Goal: Information Seeking & Learning: Learn about a topic

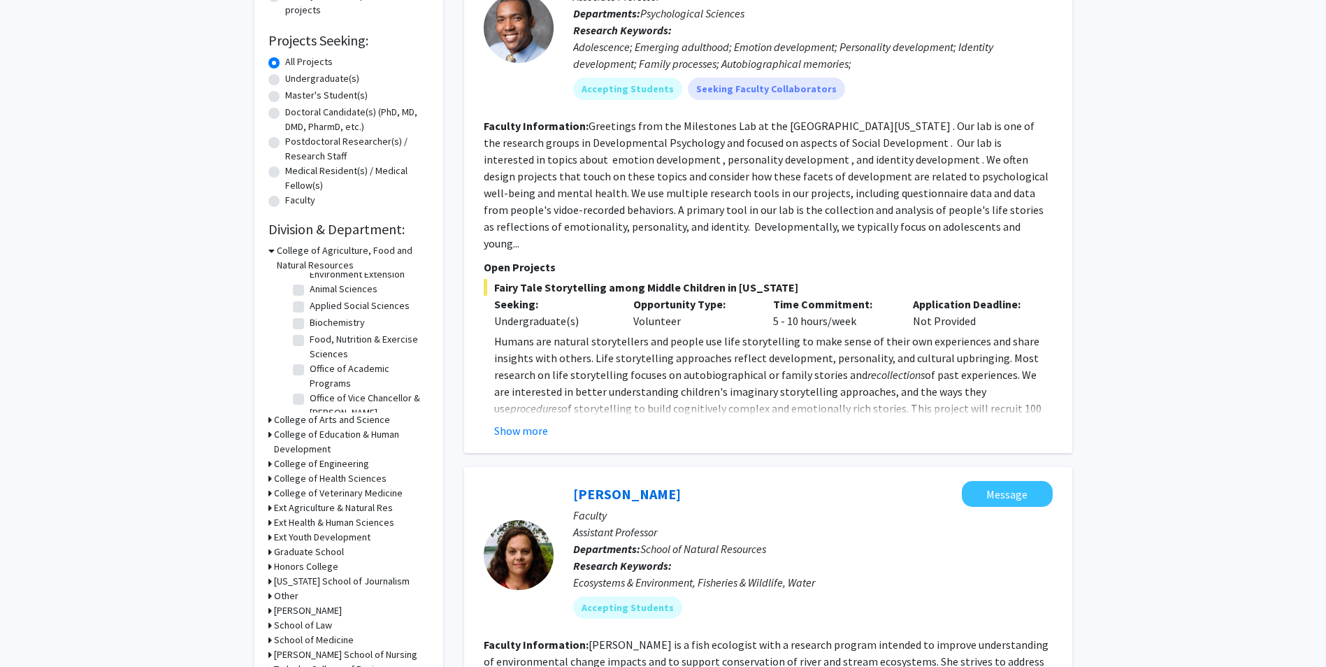
scroll to position [350, 0]
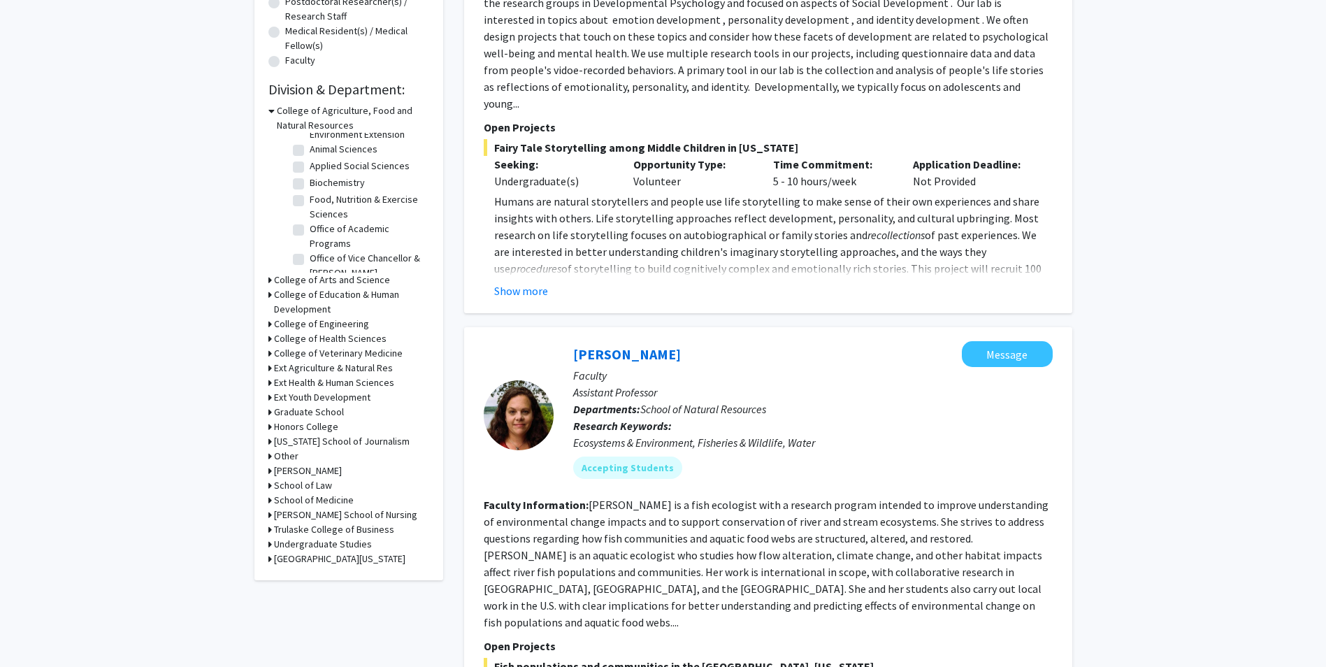
click at [380, 528] on h3 "Trulaske College of Business" at bounding box center [334, 529] width 120 height 15
click at [310, 551] on label "(Select All)" at bounding box center [332, 547] width 45 height 15
click at [310, 549] on input "(Select All)" at bounding box center [314, 544] width 9 height 9
checkbox input "true"
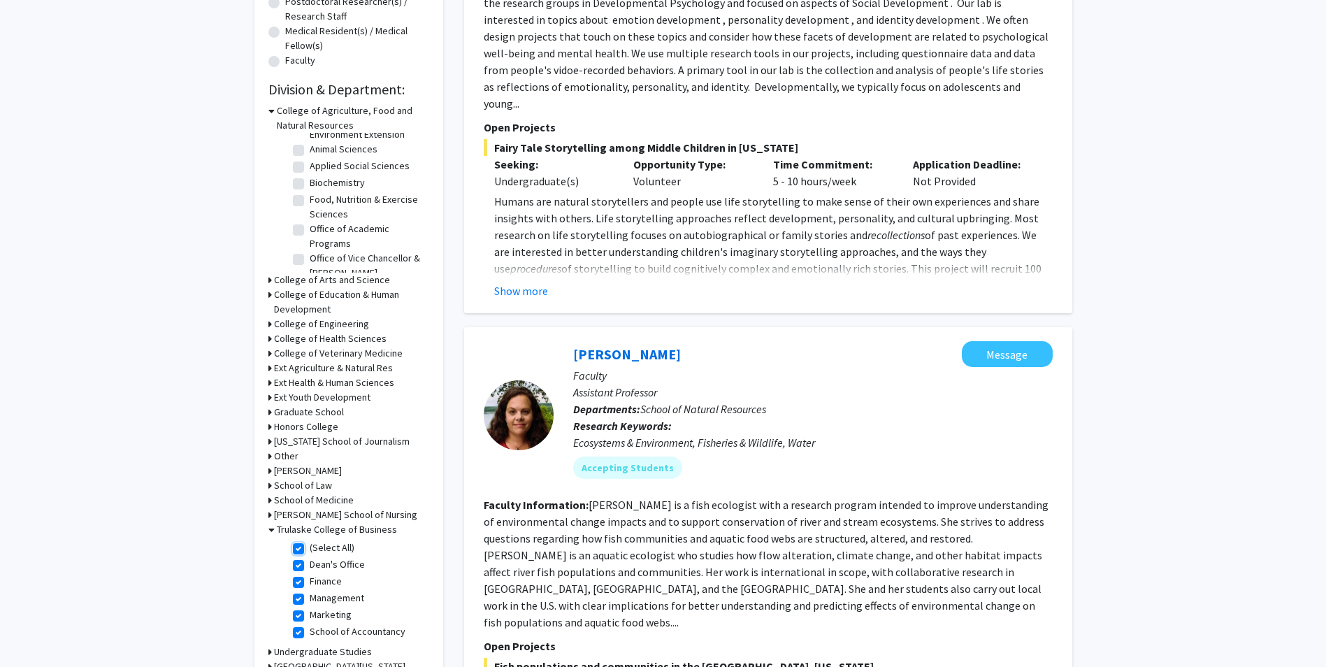
checkbox input "true"
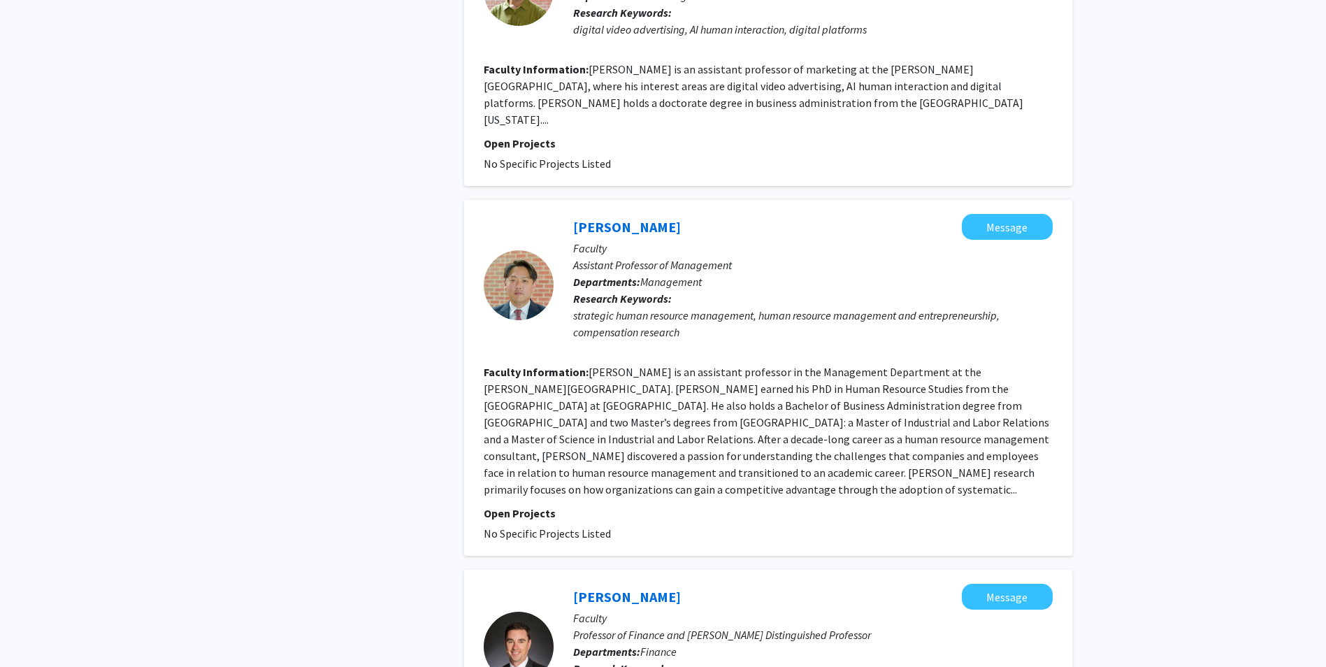
scroll to position [2988, 0]
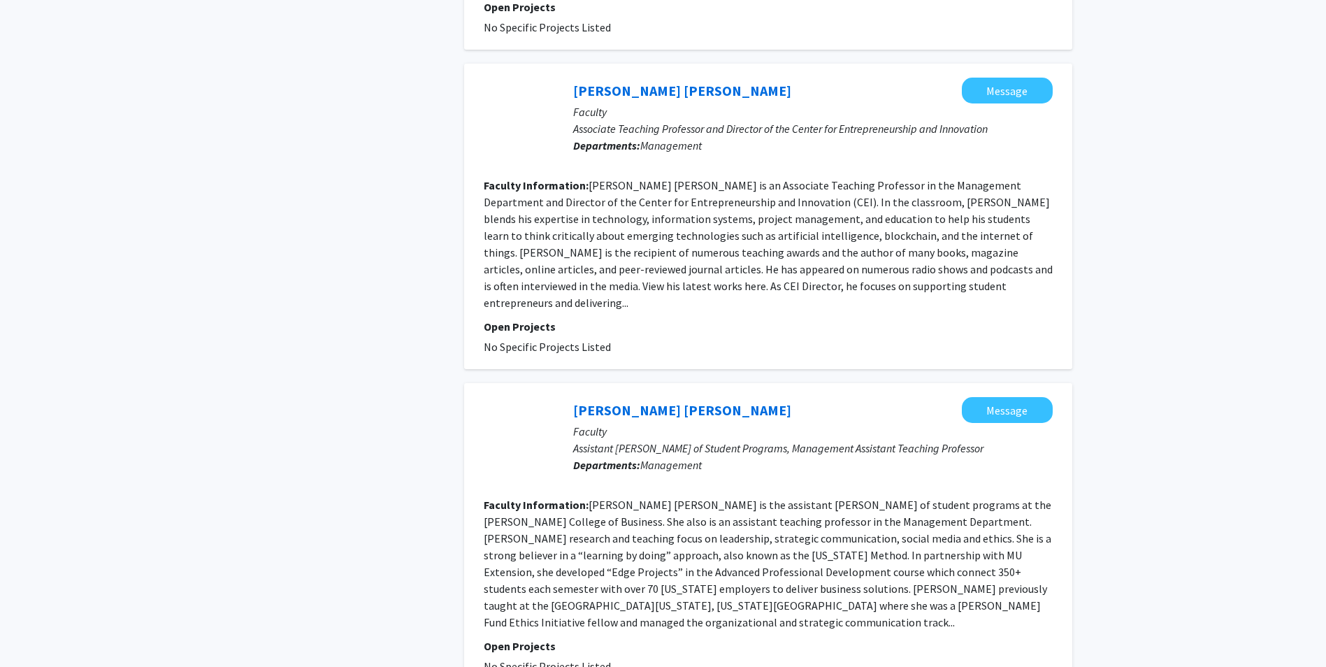
scroll to position [2586, 0]
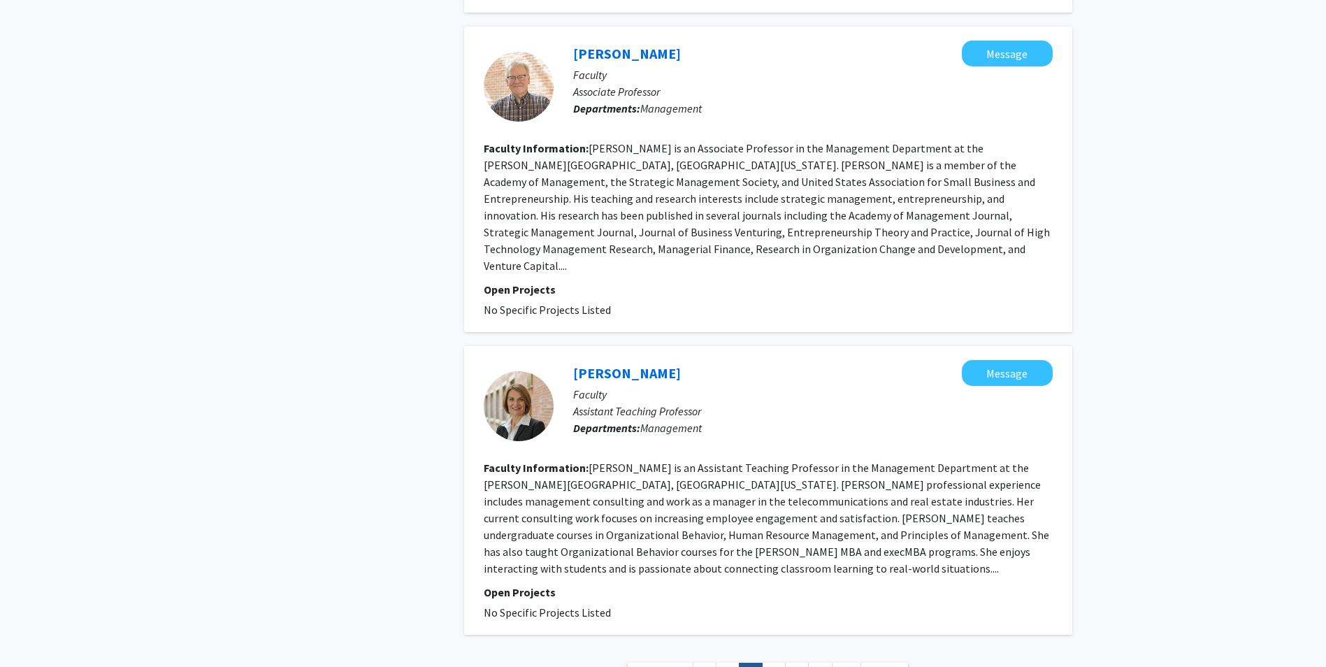
scroll to position [2709, 0]
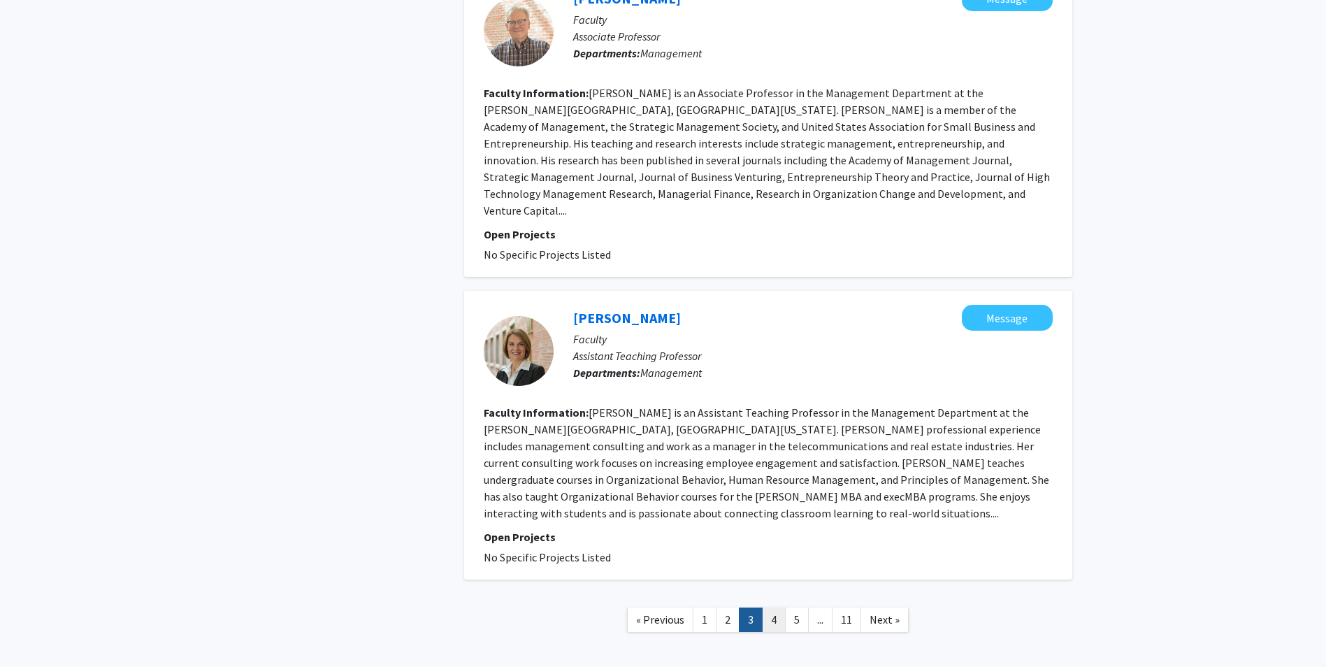
click at [776, 607] on link "4" at bounding box center [774, 619] width 24 height 24
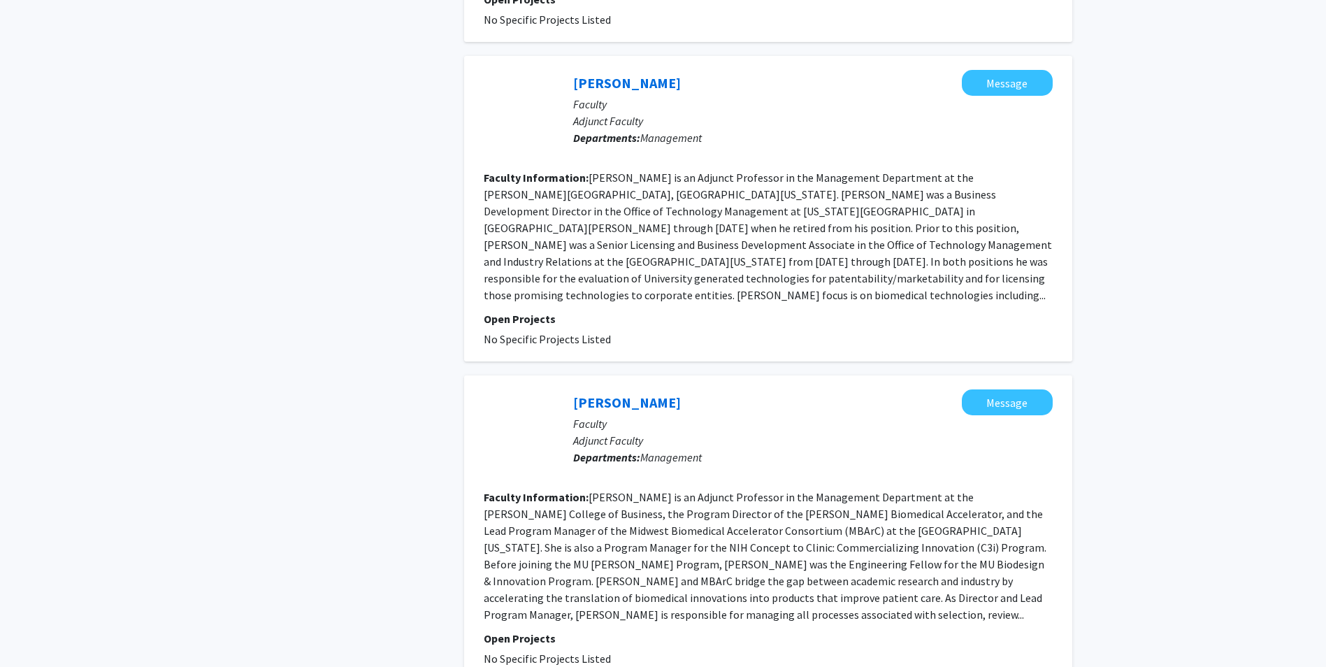
scroll to position [2675, 0]
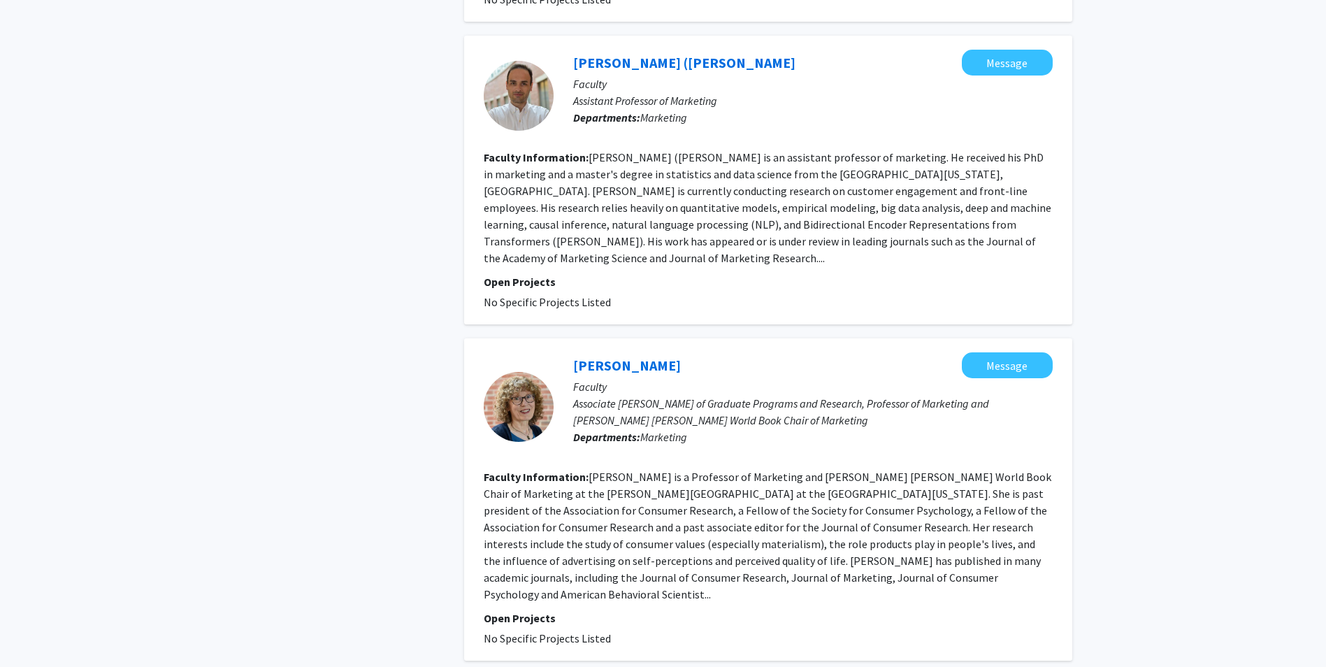
scroll to position [2558, 0]
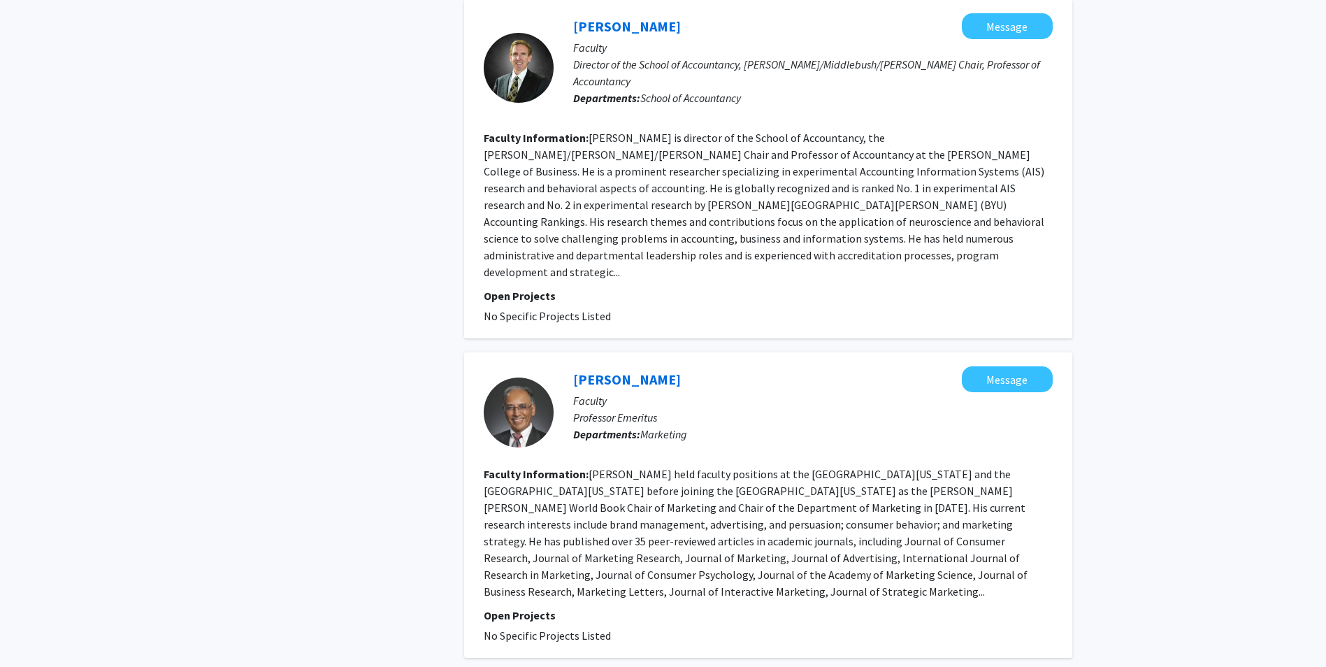
scroll to position [2658, 0]
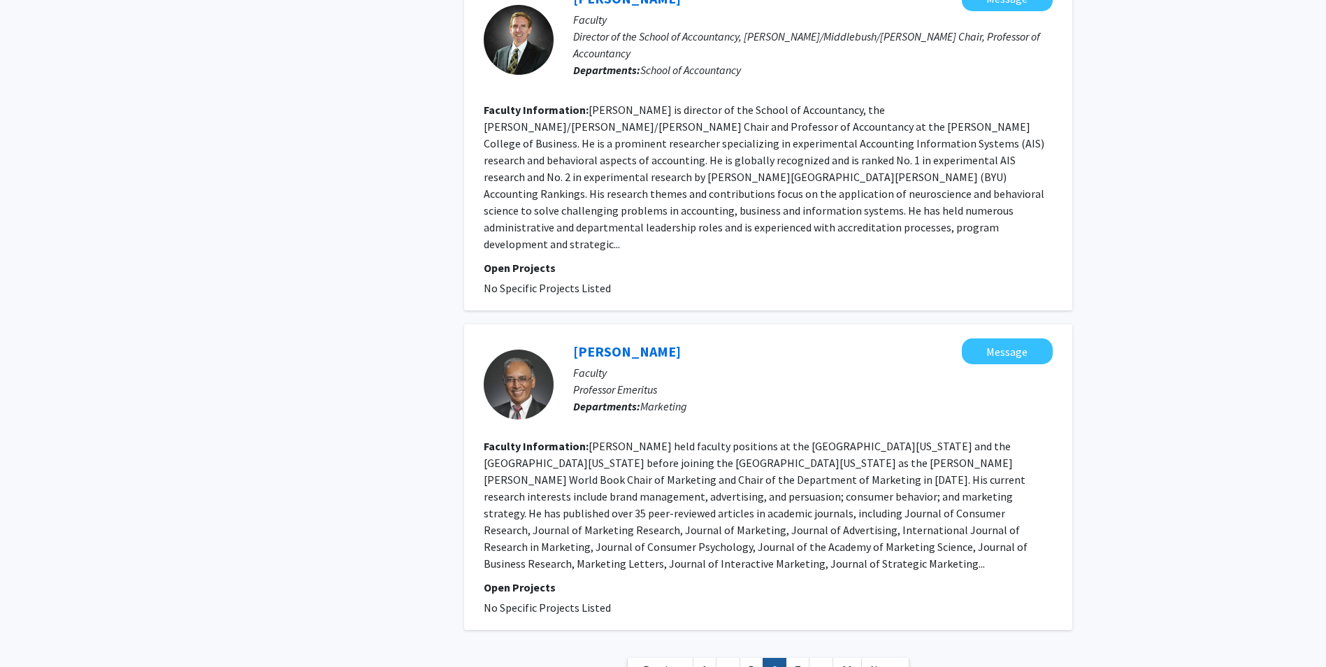
click at [798, 658] on link "7" at bounding box center [798, 670] width 24 height 24
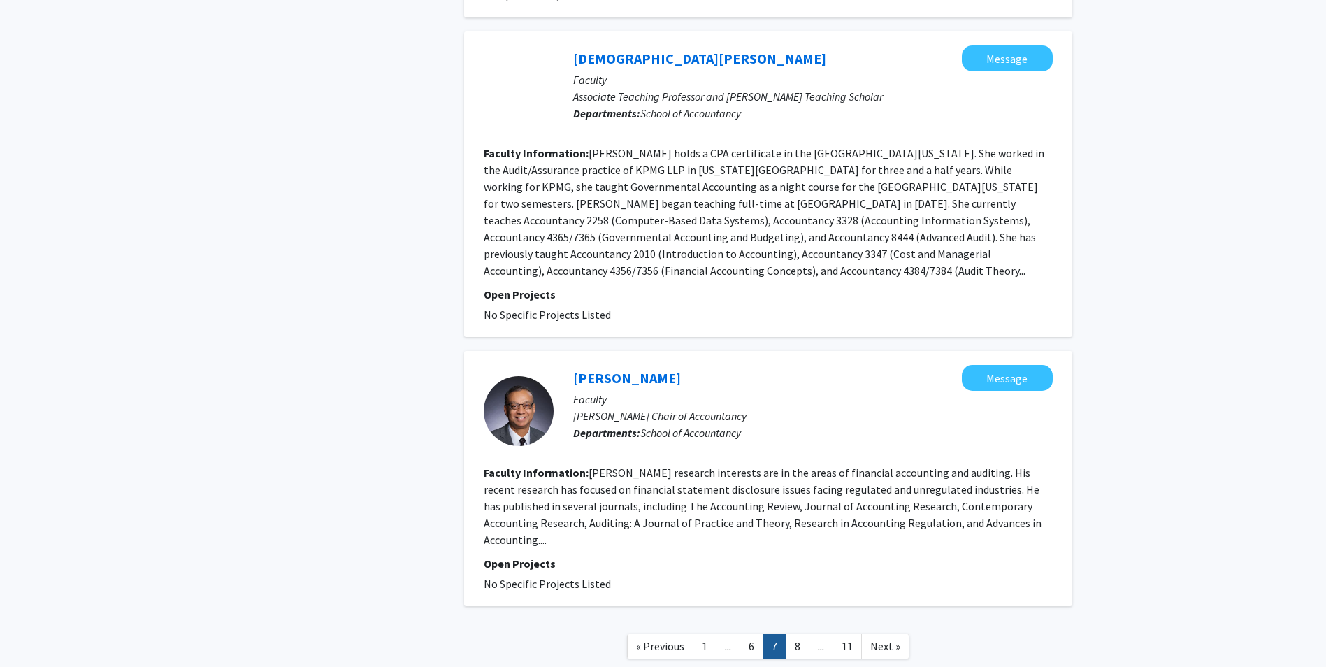
scroll to position [2507, 0]
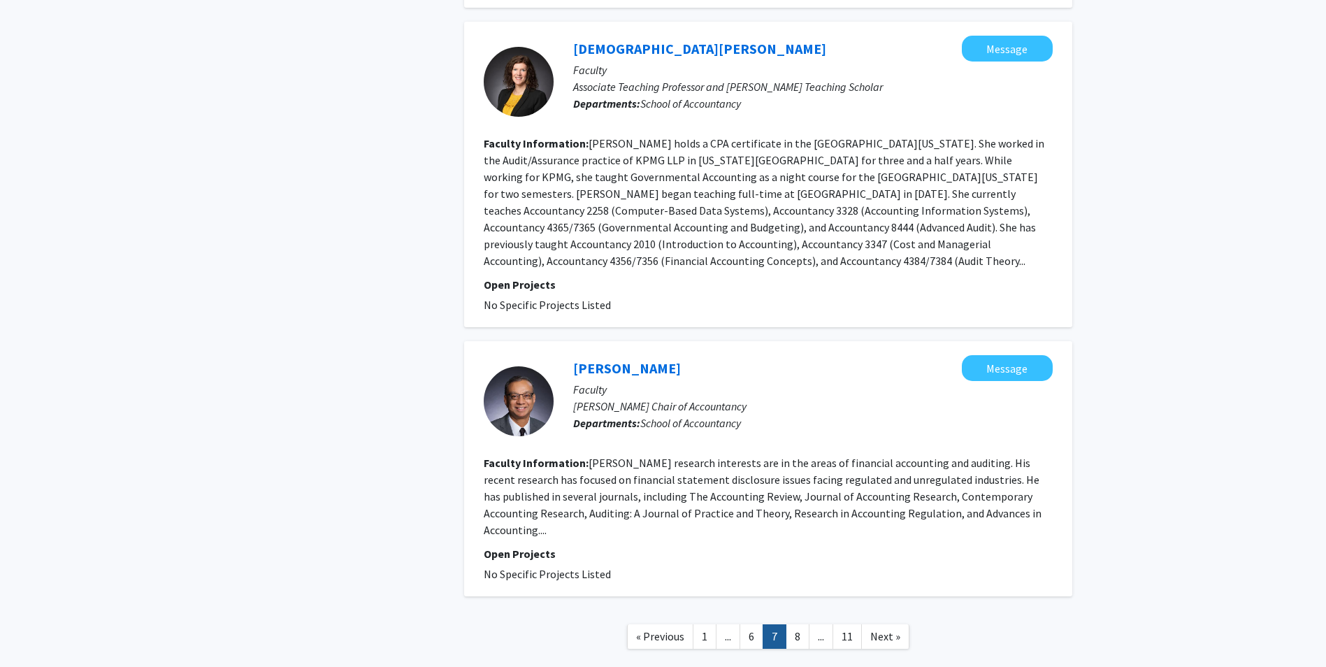
click at [806, 624] on link "8" at bounding box center [798, 636] width 24 height 24
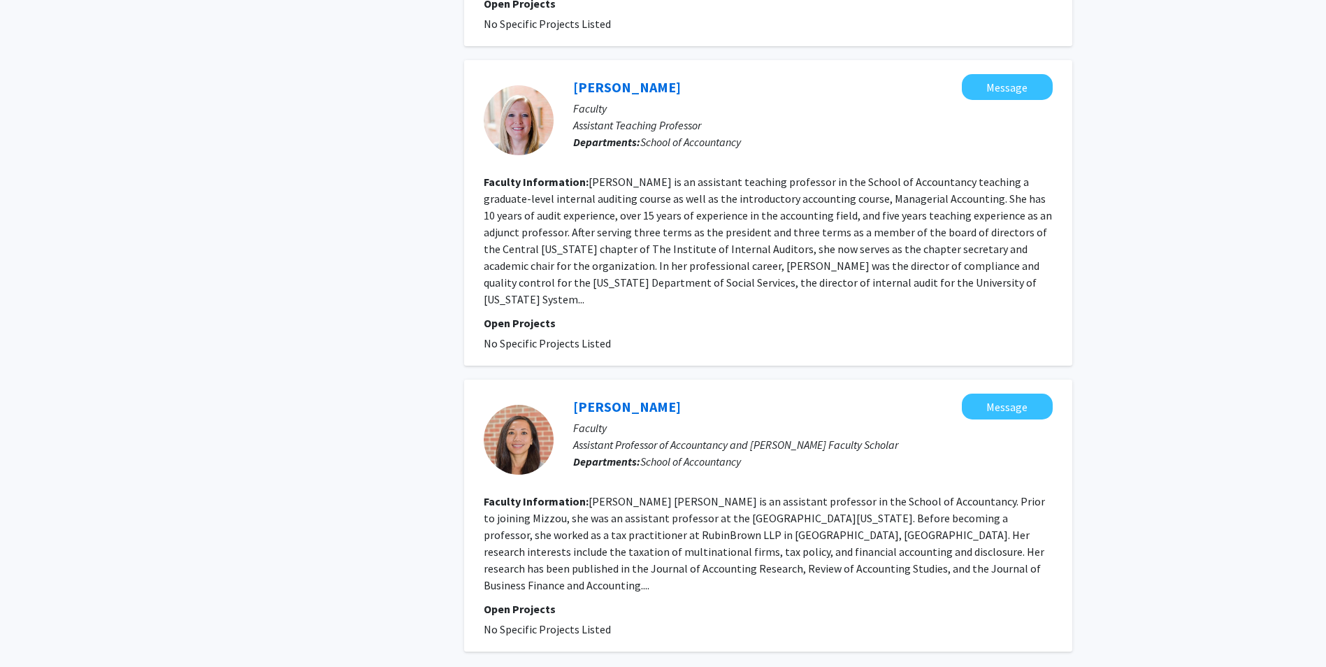
scroll to position [2491, 0]
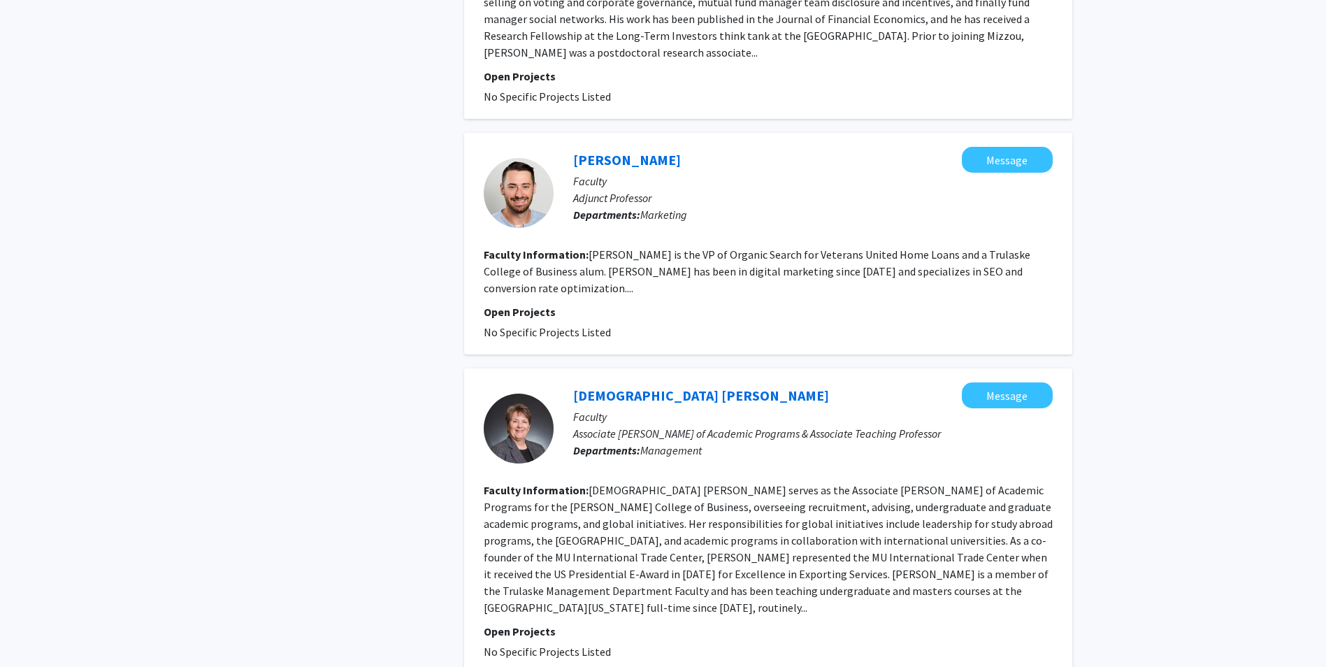
scroll to position [2256, 0]
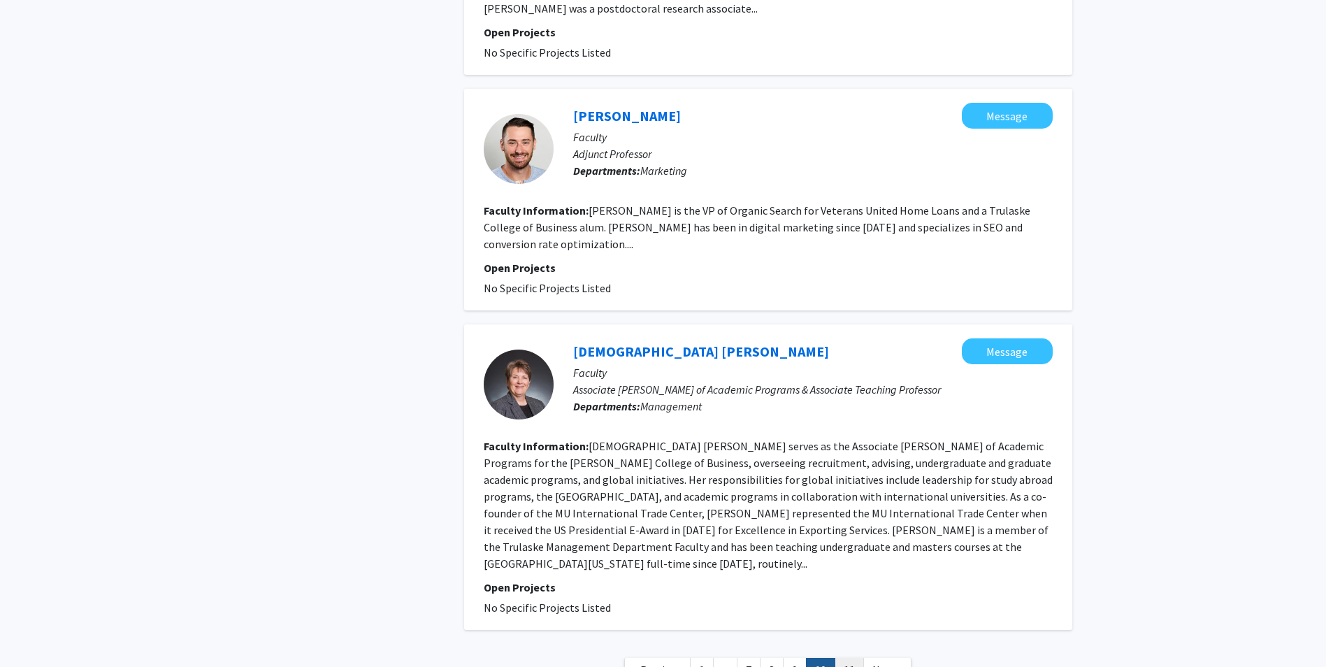
click at [844, 658] on link "11" at bounding box center [849, 670] width 29 height 24
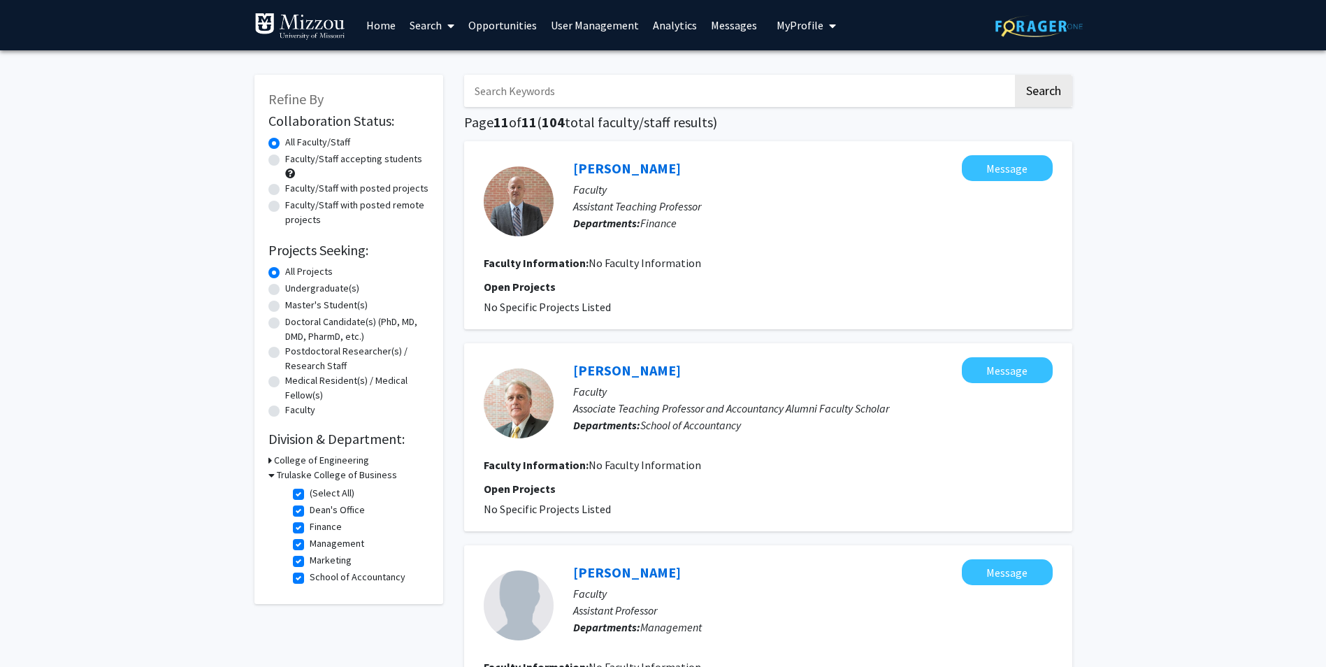
click at [310, 494] on label "(Select All)" at bounding box center [332, 493] width 45 height 15
click at [310, 494] on input "(Select All)" at bounding box center [314, 490] width 9 height 9
checkbox input "false"
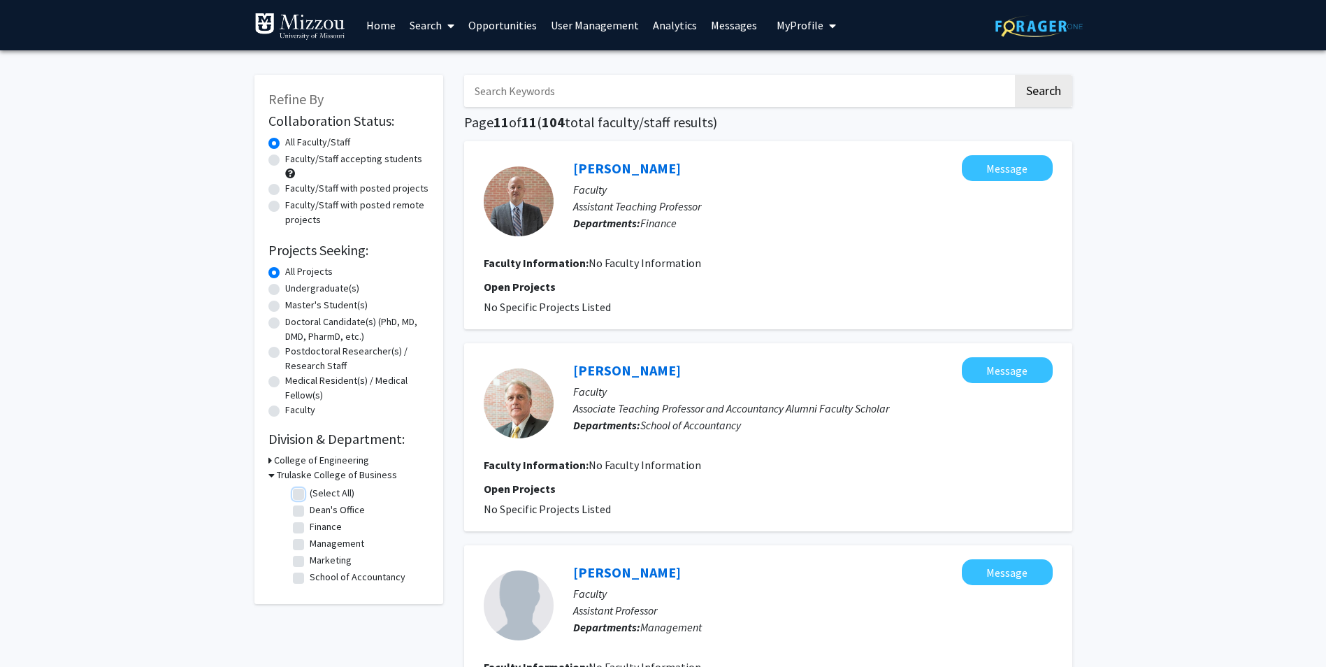
checkbox input "false"
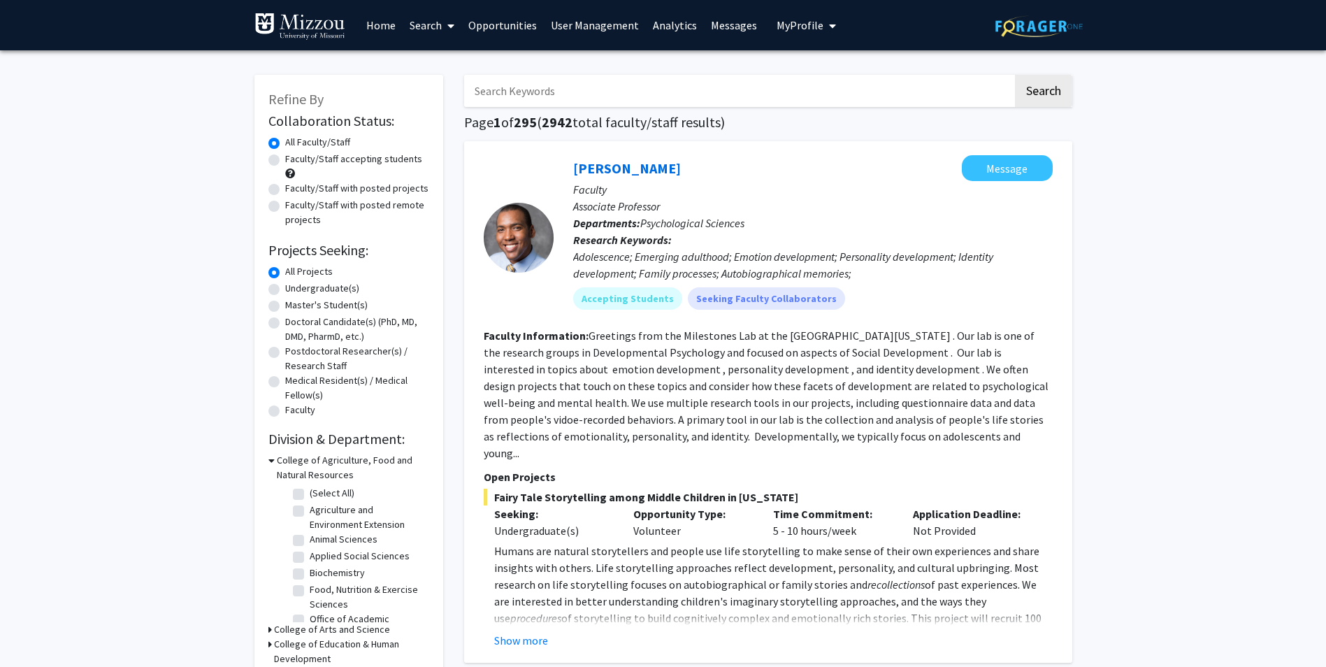
click at [268, 461] on icon at bounding box center [271, 460] width 6 height 15
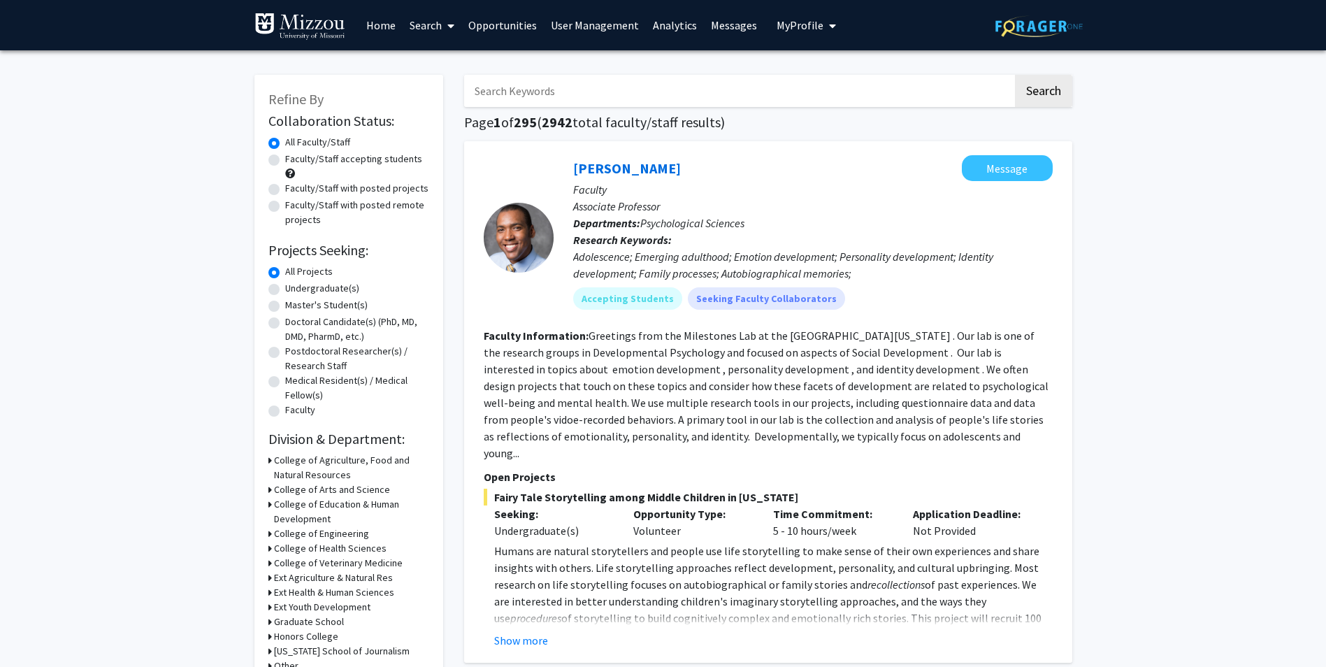
click at [271, 490] on div "College of Arts and Science" at bounding box center [348, 489] width 161 height 15
click at [269, 489] on icon at bounding box center [269, 489] width 3 height 15
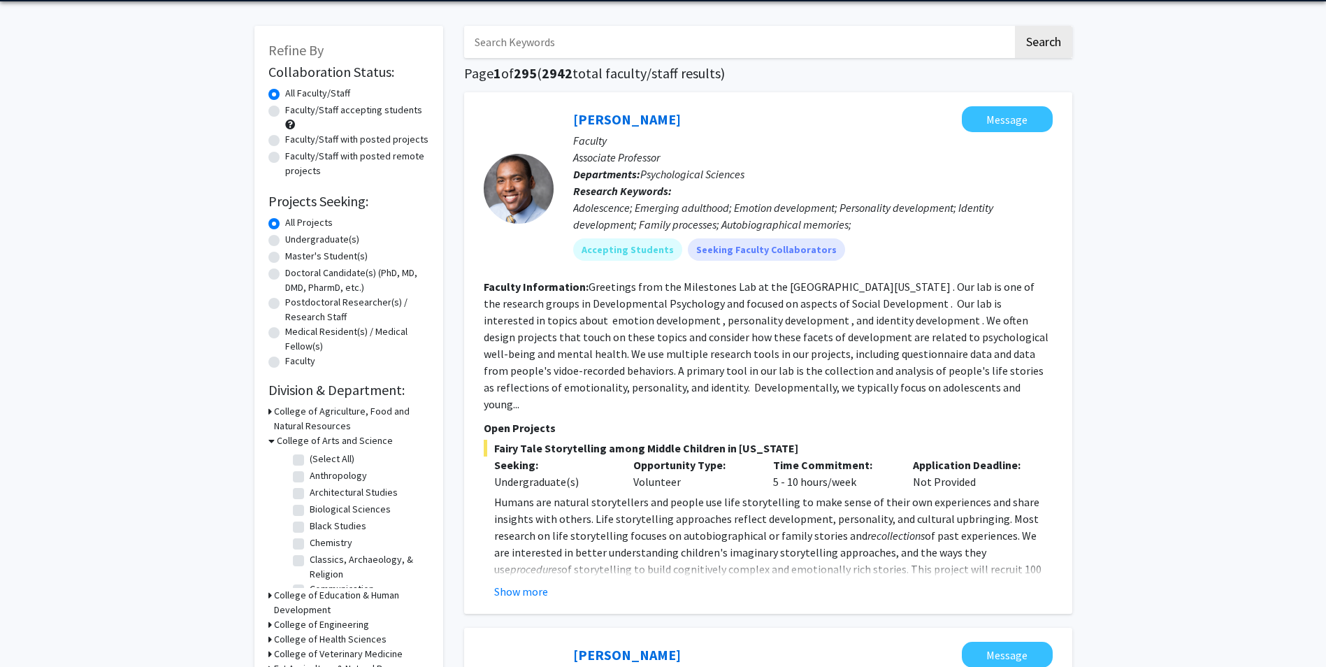
scroll to position [70, 0]
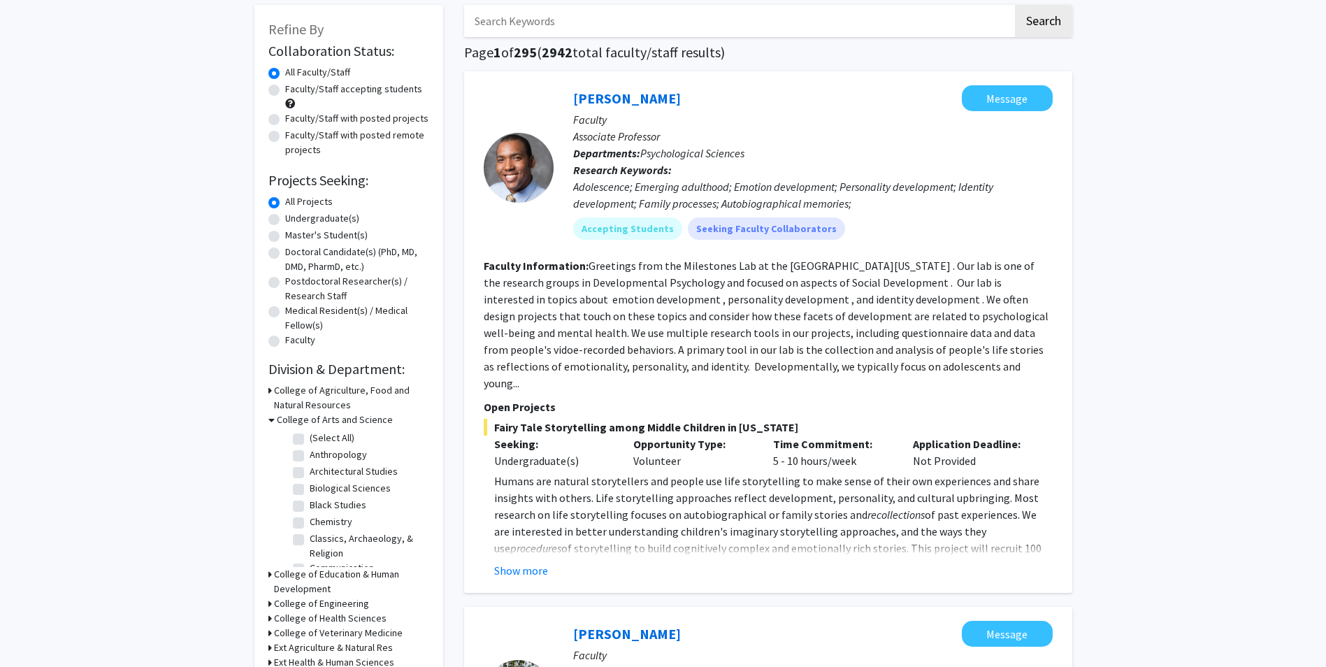
click at [310, 474] on label "Architectural Studies" at bounding box center [354, 471] width 88 height 15
click at [310, 473] on input "Architectural Studies" at bounding box center [314, 468] width 9 height 9
checkbox input "true"
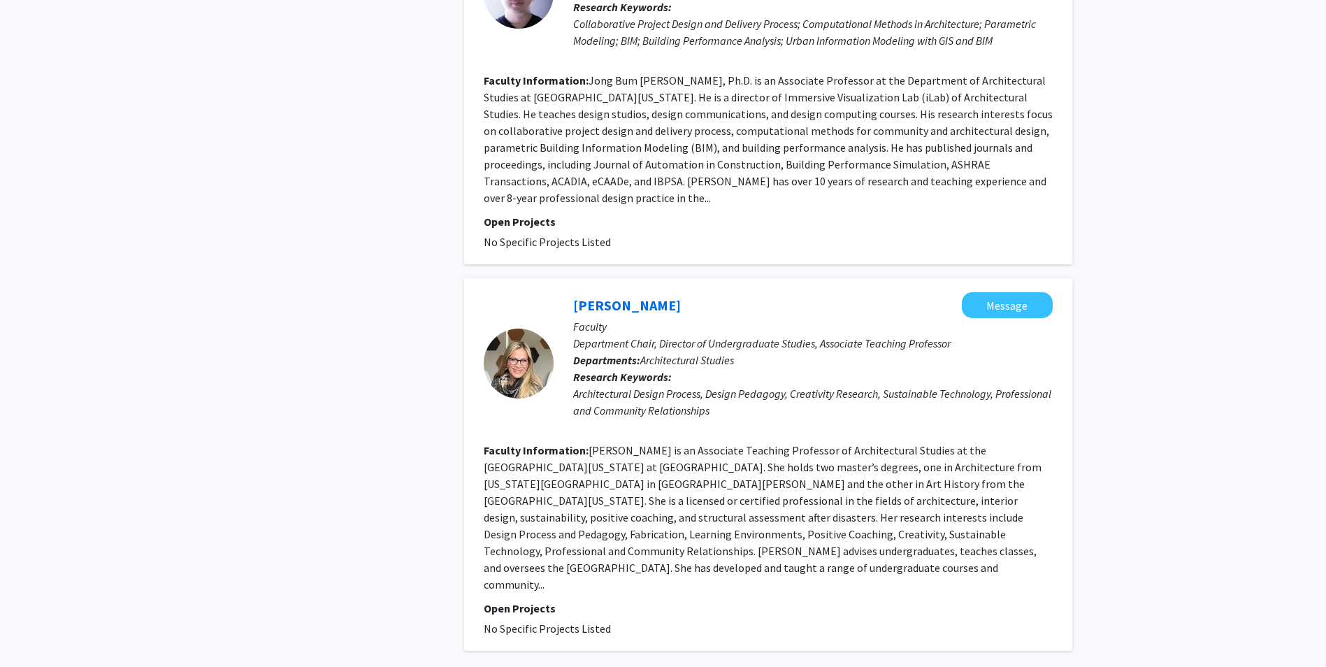
scroll to position [2798, 0]
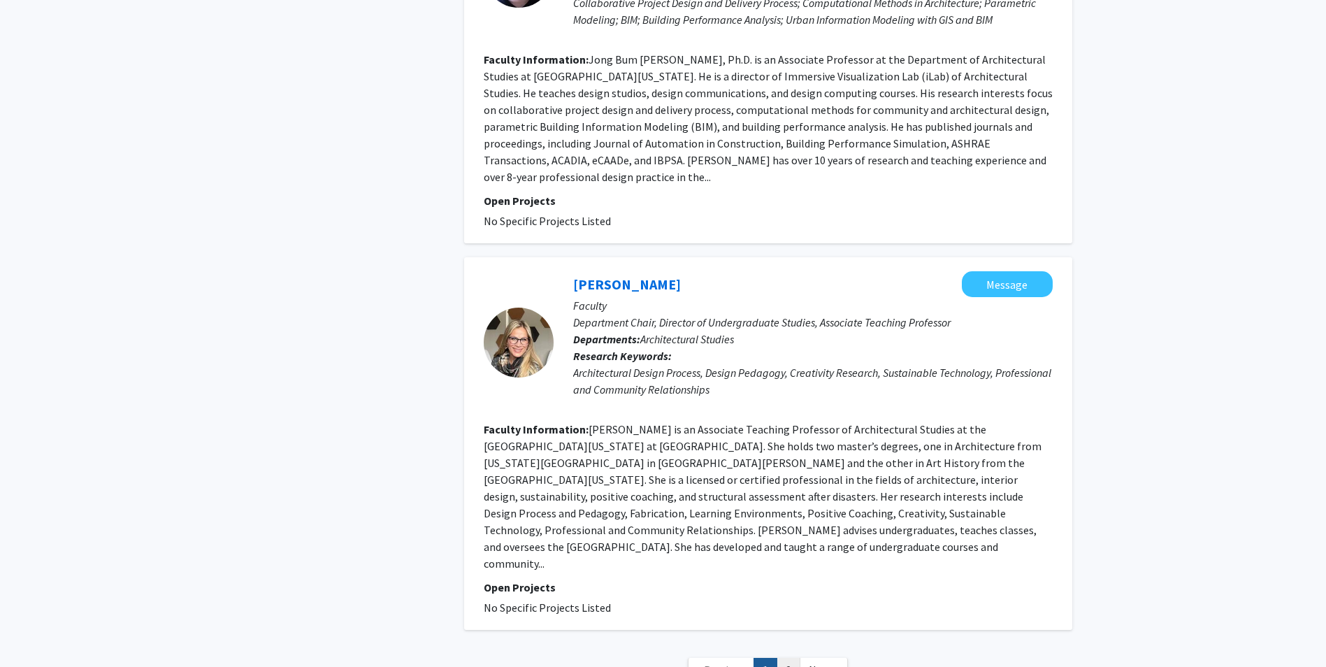
click at [789, 658] on link "2" at bounding box center [789, 670] width 24 height 24
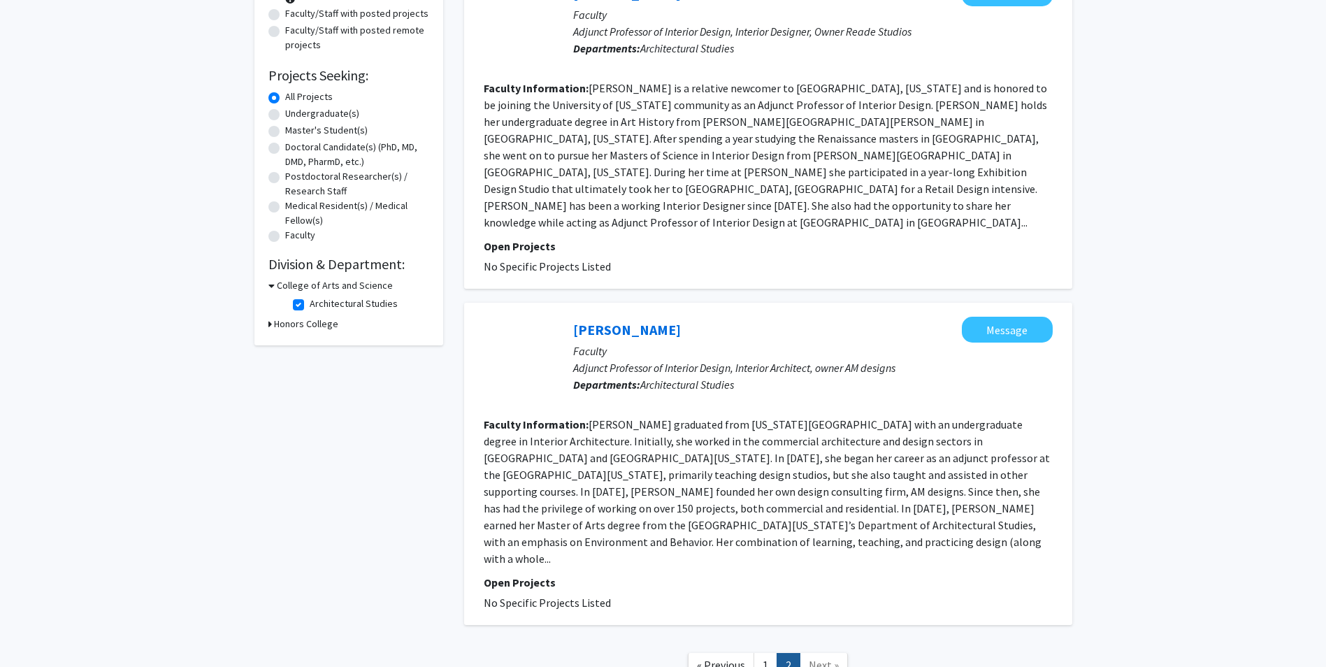
scroll to position [150, 0]
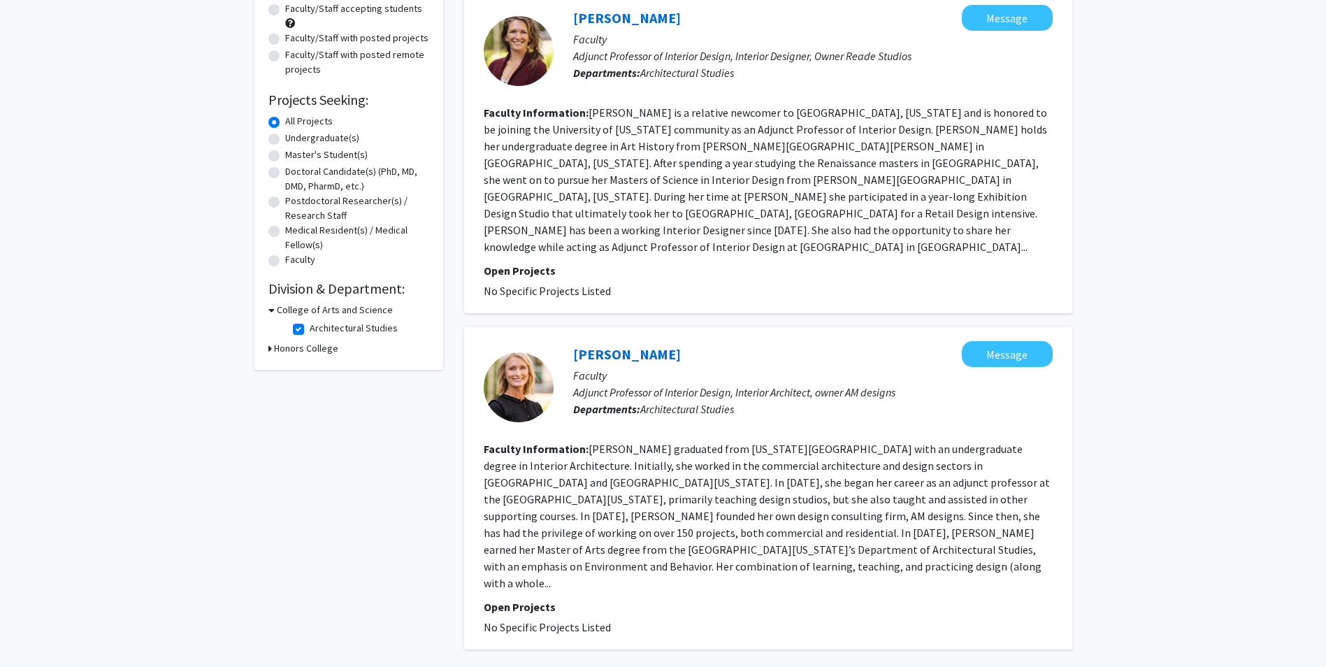
click at [310, 326] on label "Architectural Studies" at bounding box center [354, 328] width 88 height 15
click at [310, 326] on input "Architectural Studies" at bounding box center [314, 325] width 9 height 9
checkbox input "false"
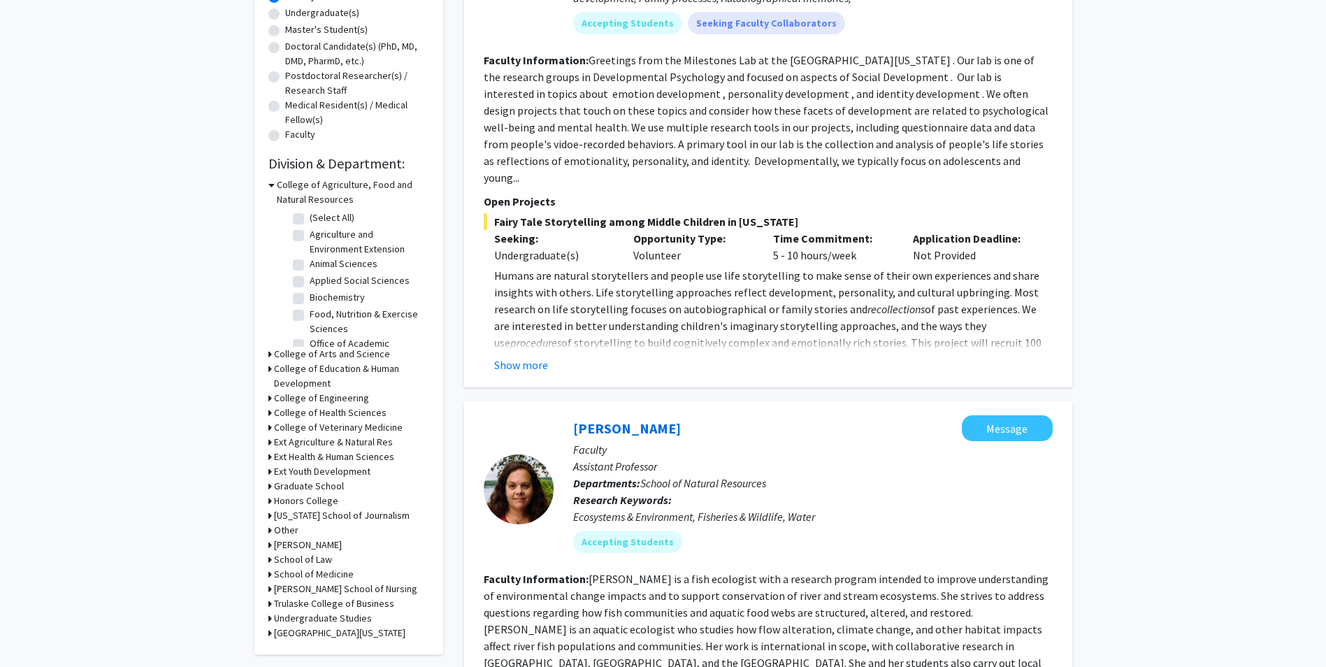
scroll to position [280, 0]
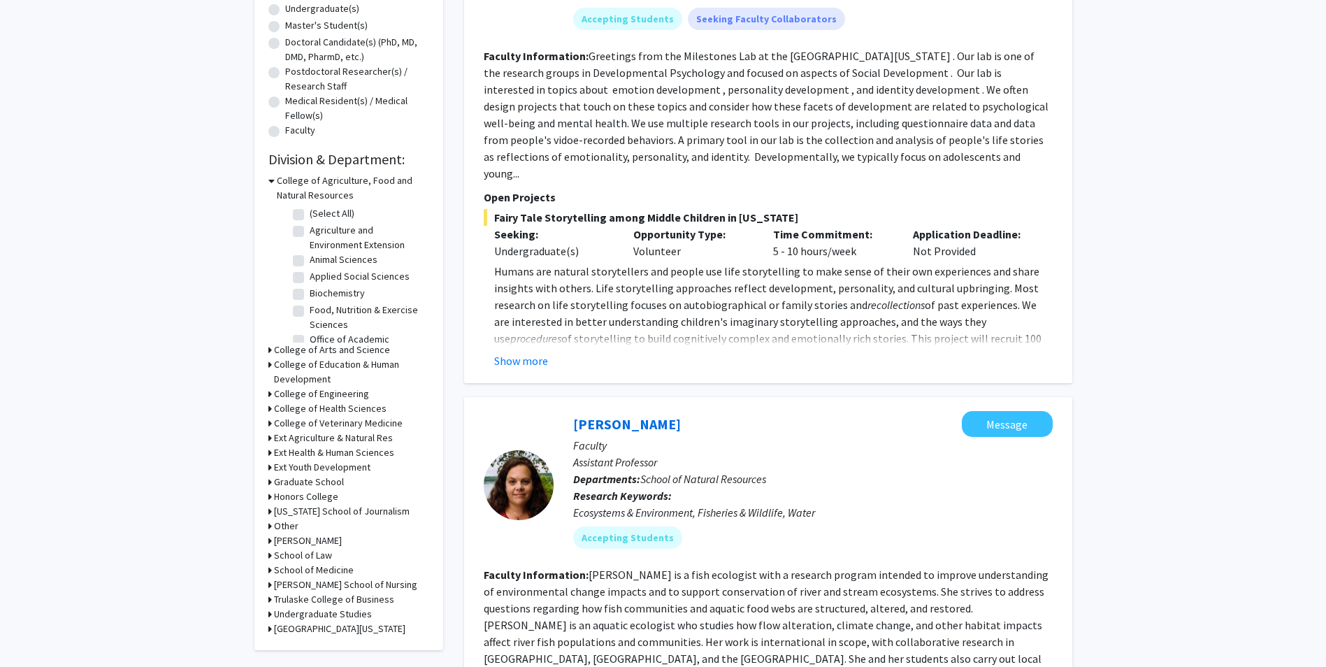
click at [364, 583] on h3 "[PERSON_NAME] School of Nursing" at bounding box center [345, 584] width 143 height 15
click at [310, 602] on label "Nursing" at bounding box center [325, 603] width 31 height 15
click at [310, 602] on input "Nursing" at bounding box center [314, 600] width 9 height 9
checkbox input "true"
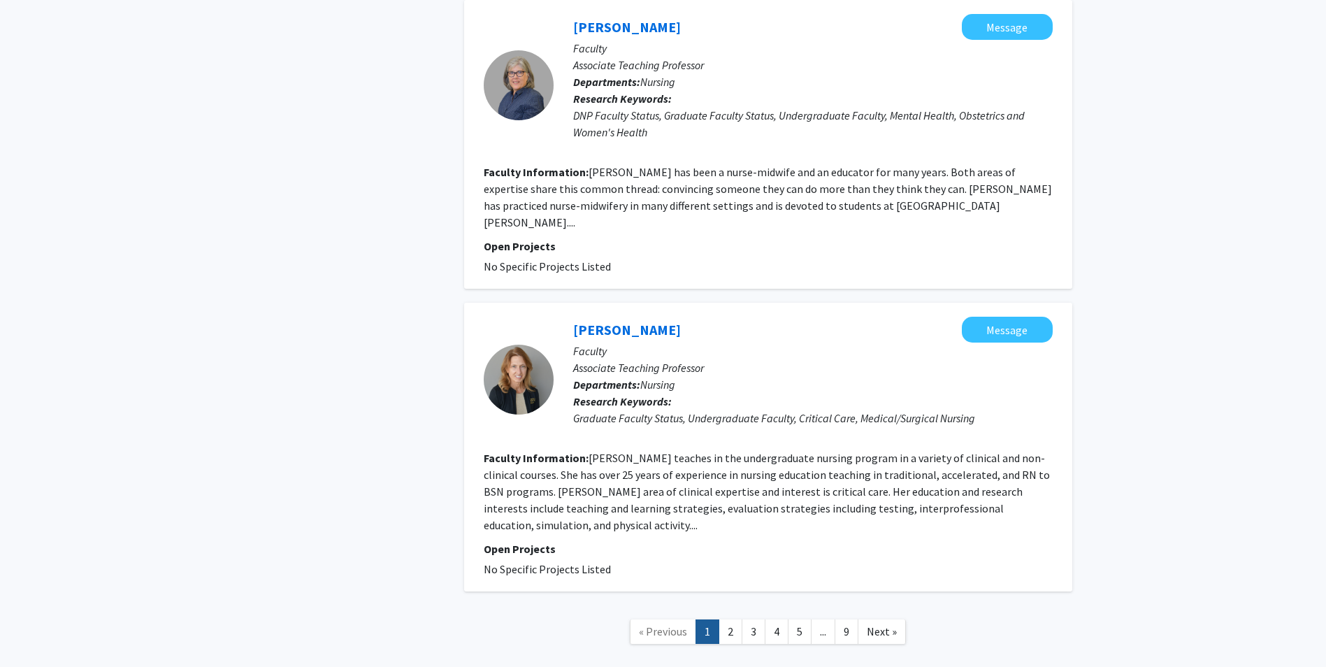
scroll to position [2821, 0]
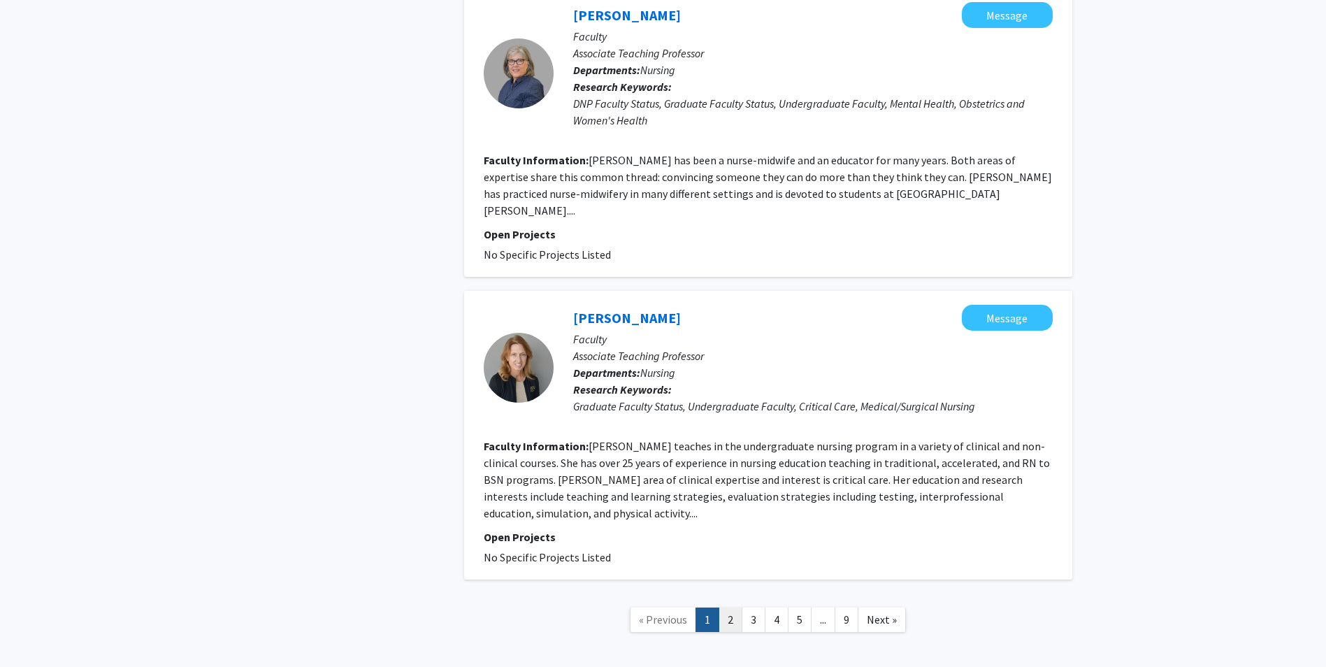
click at [740, 607] on link "2" at bounding box center [731, 619] width 24 height 24
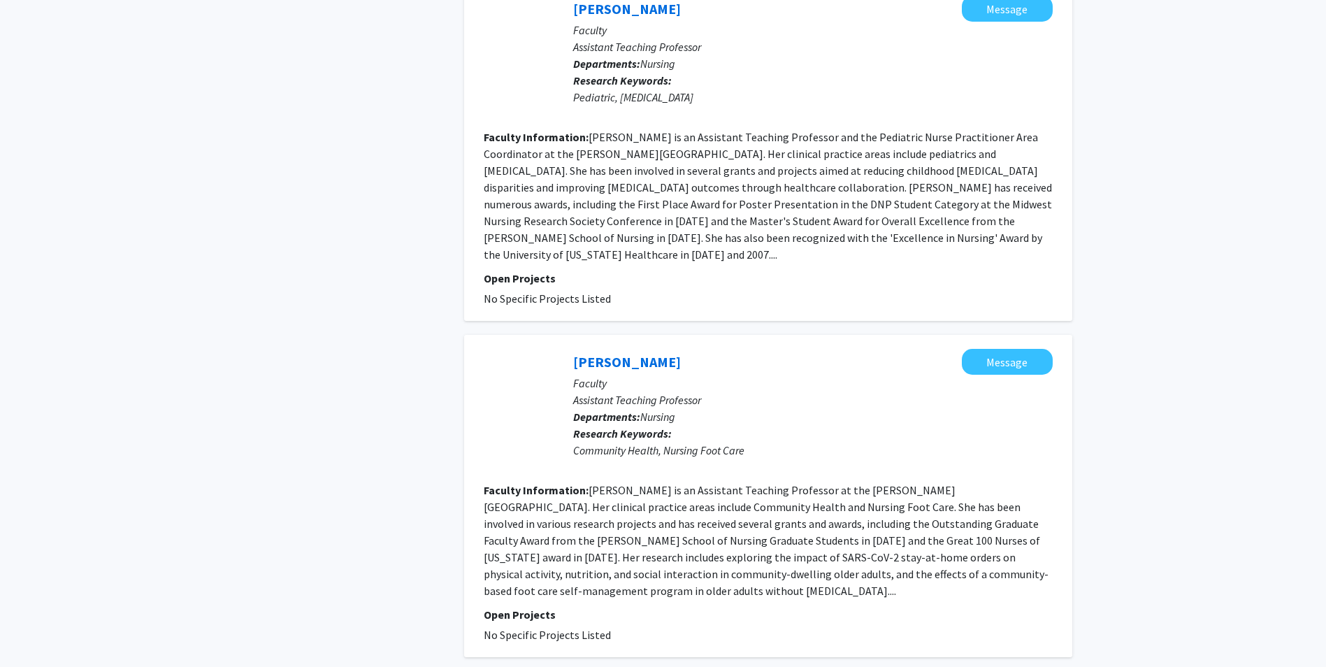
scroll to position [2558, 0]
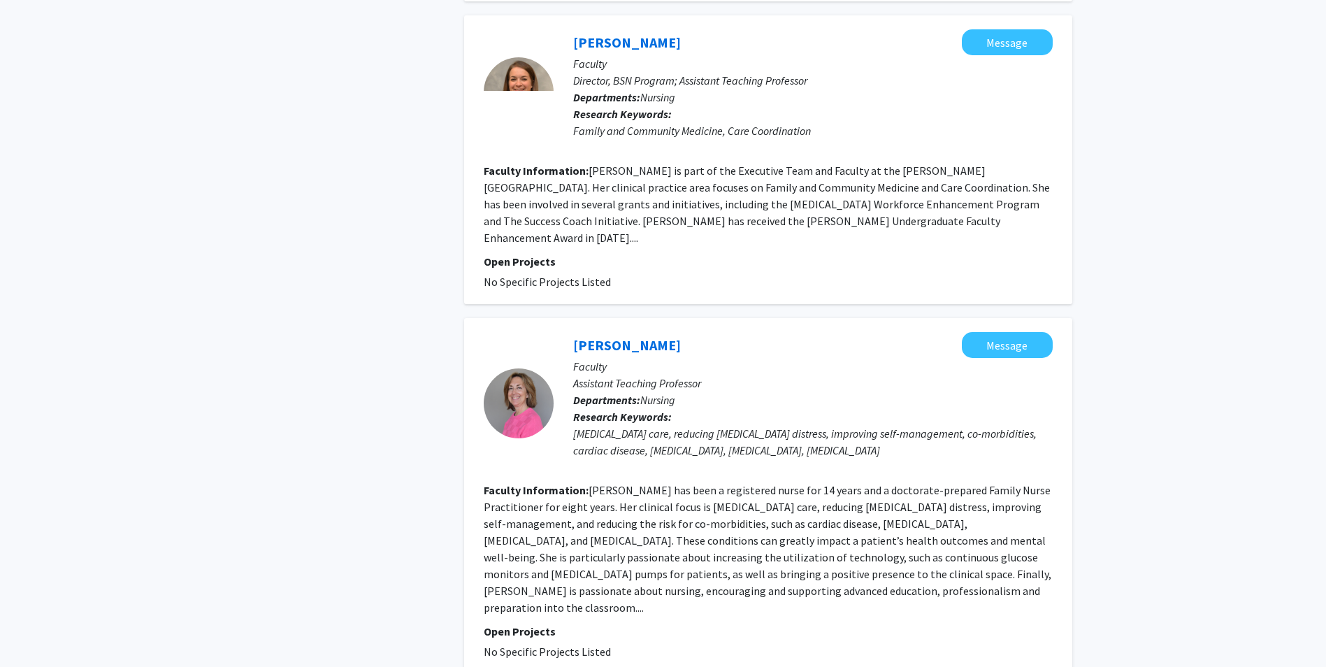
scroll to position [2742, 0]
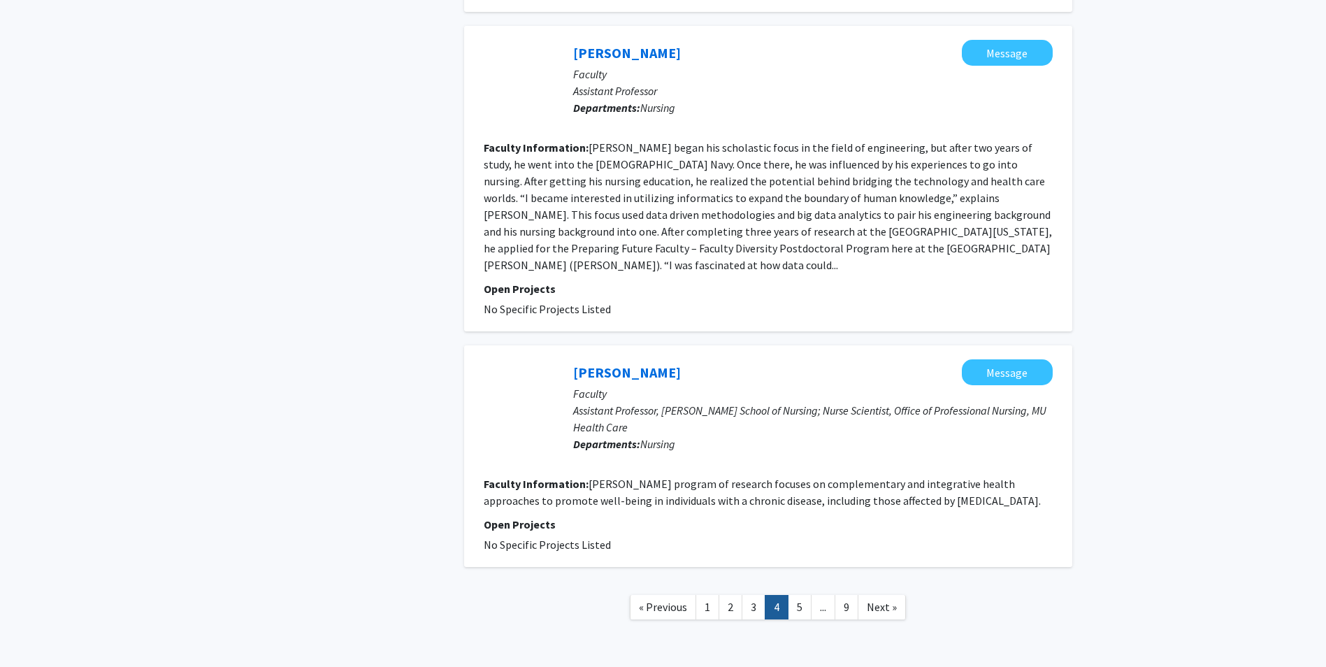
scroll to position [2256, 0]
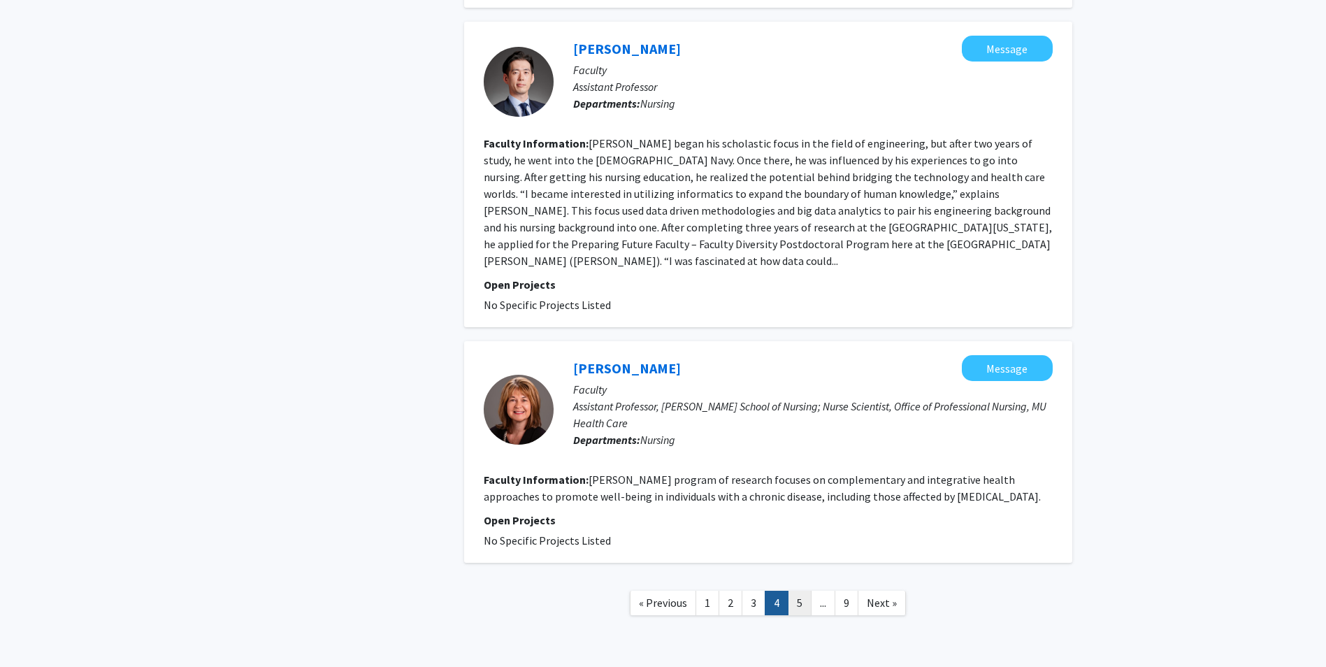
click at [797, 591] on link "5" at bounding box center [800, 603] width 24 height 24
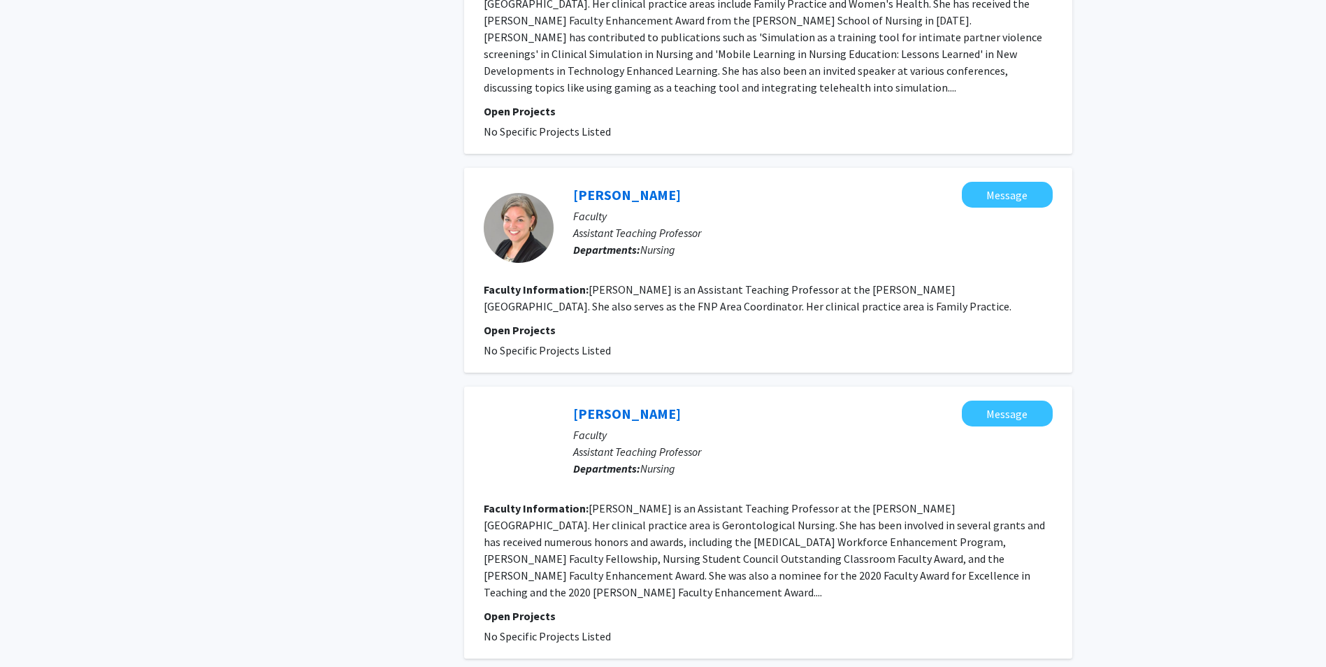
scroll to position [2239, 0]
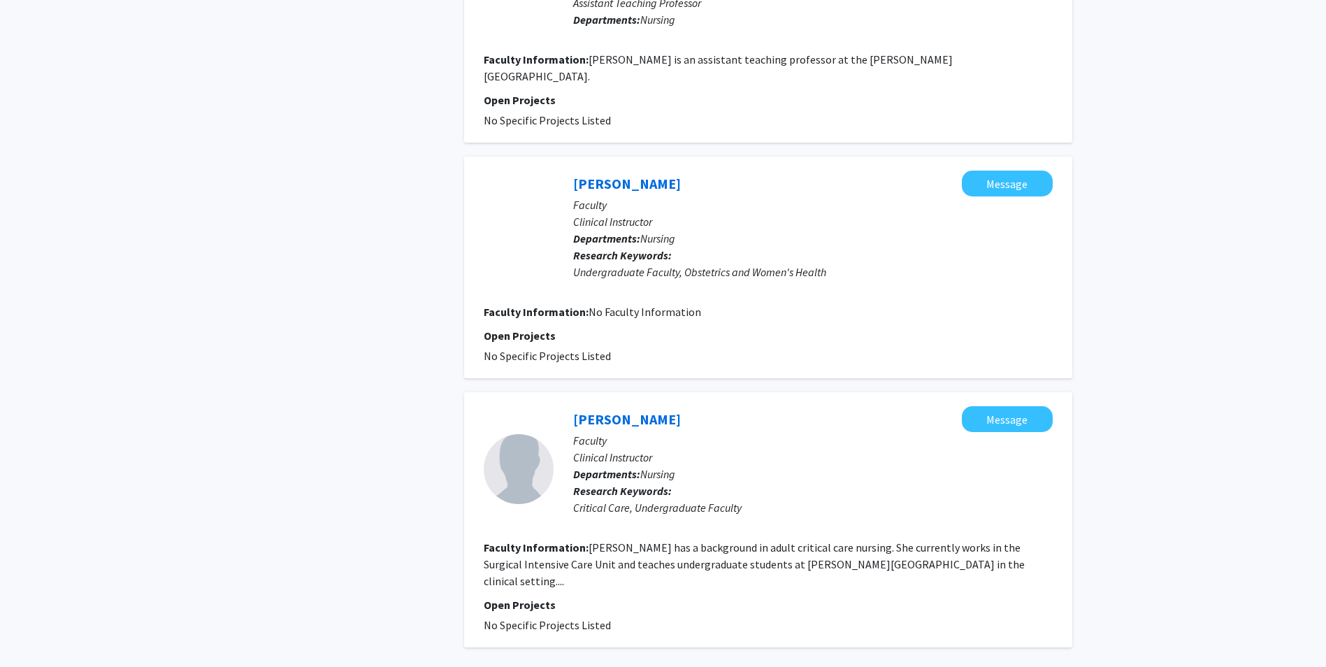
scroll to position [1957, 0]
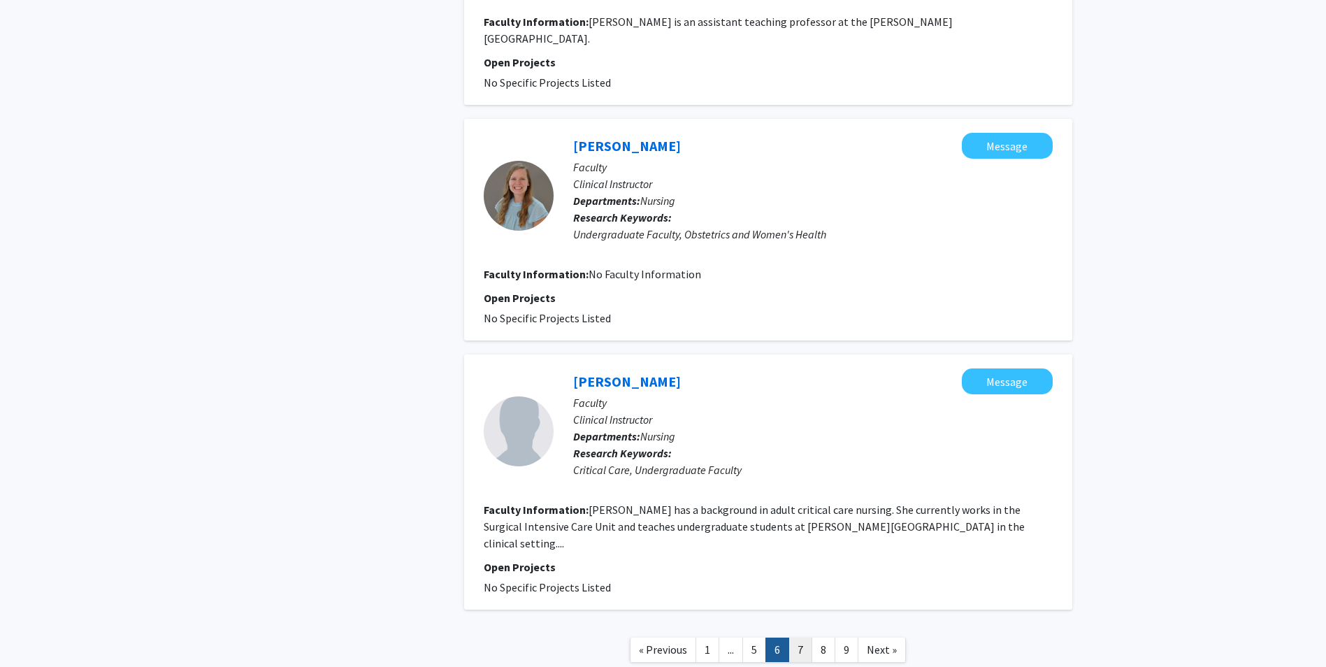
click at [800, 638] on link "7" at bounding box center [801, 650] width 24 height 24
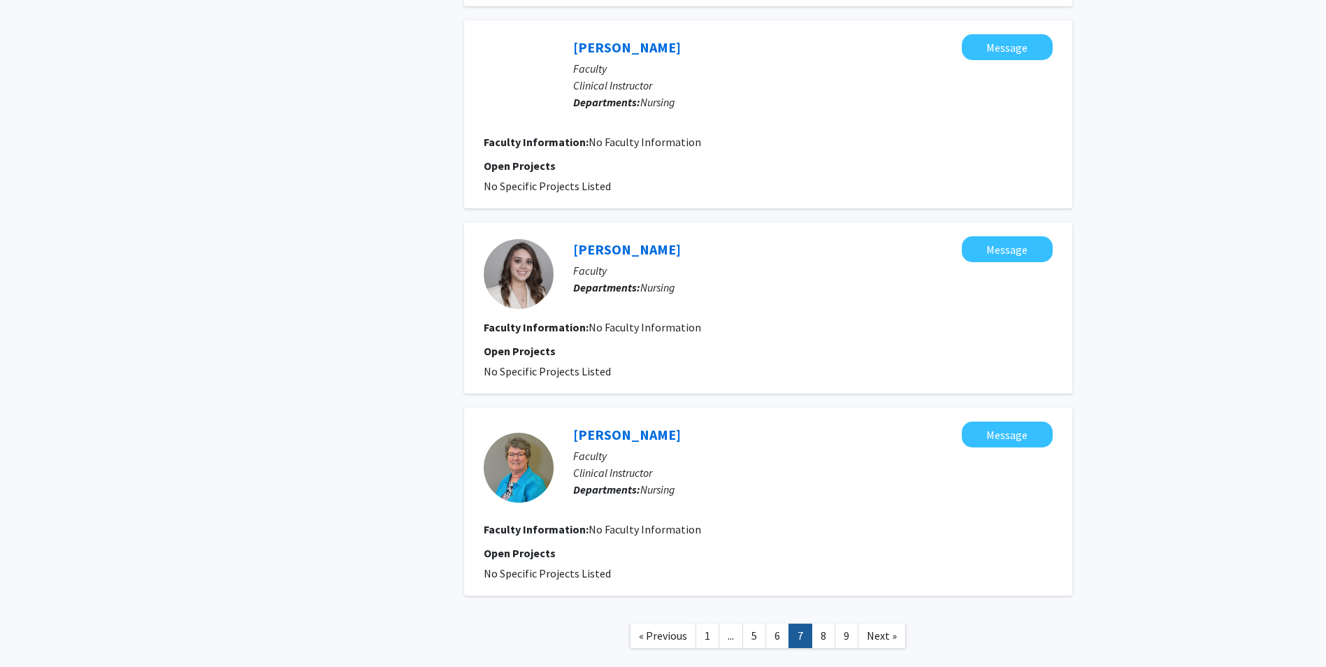
scroll to position [1685, 0]
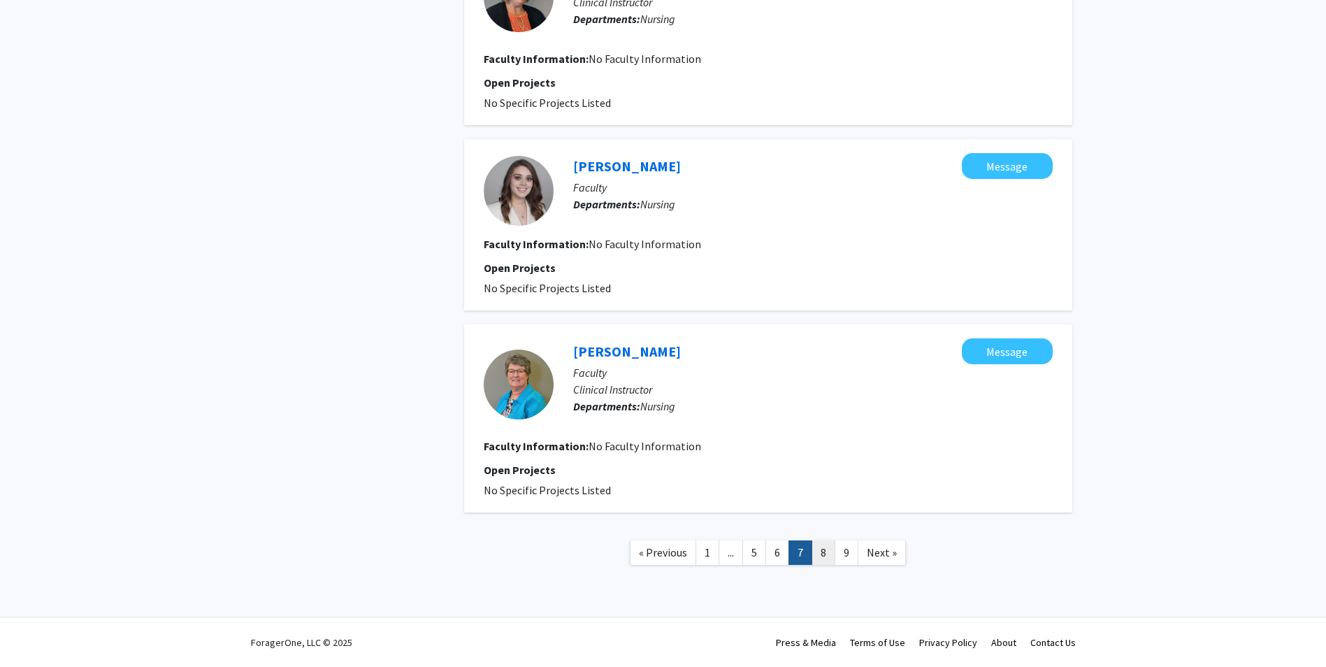
click at [822, 556] on link "8" at bounding box center [824, 552] width 24 height 24
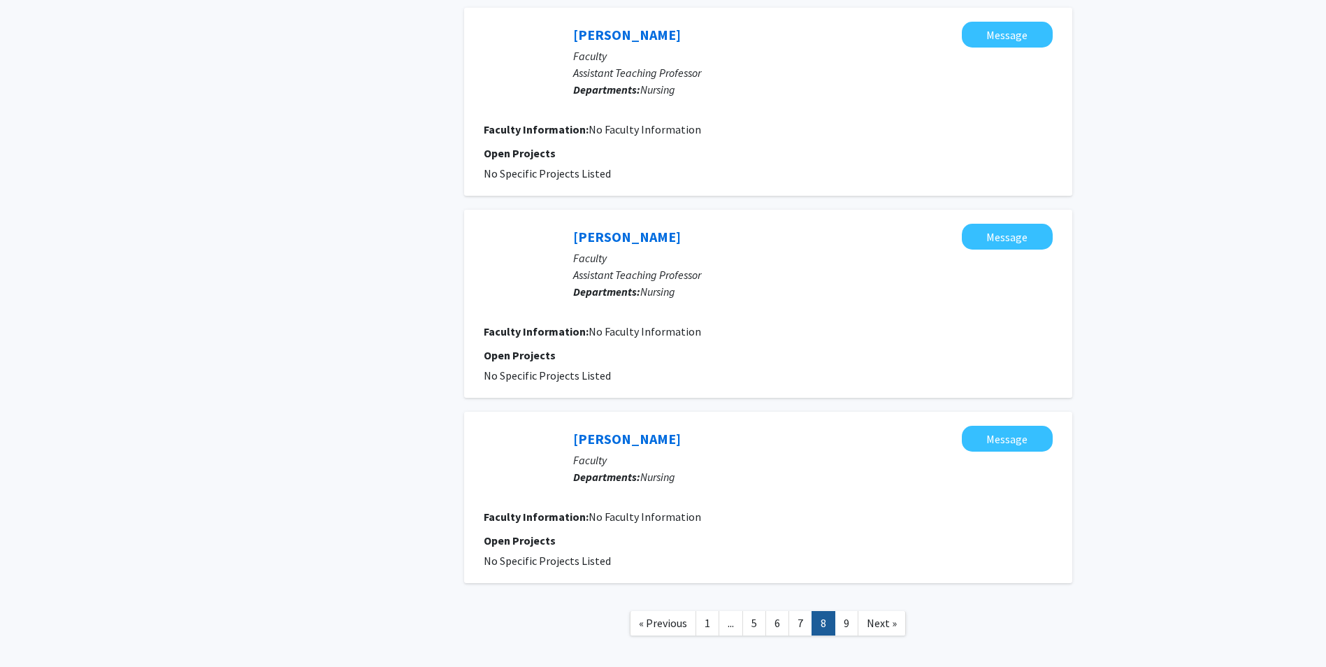
scroll to position [1618, 0]
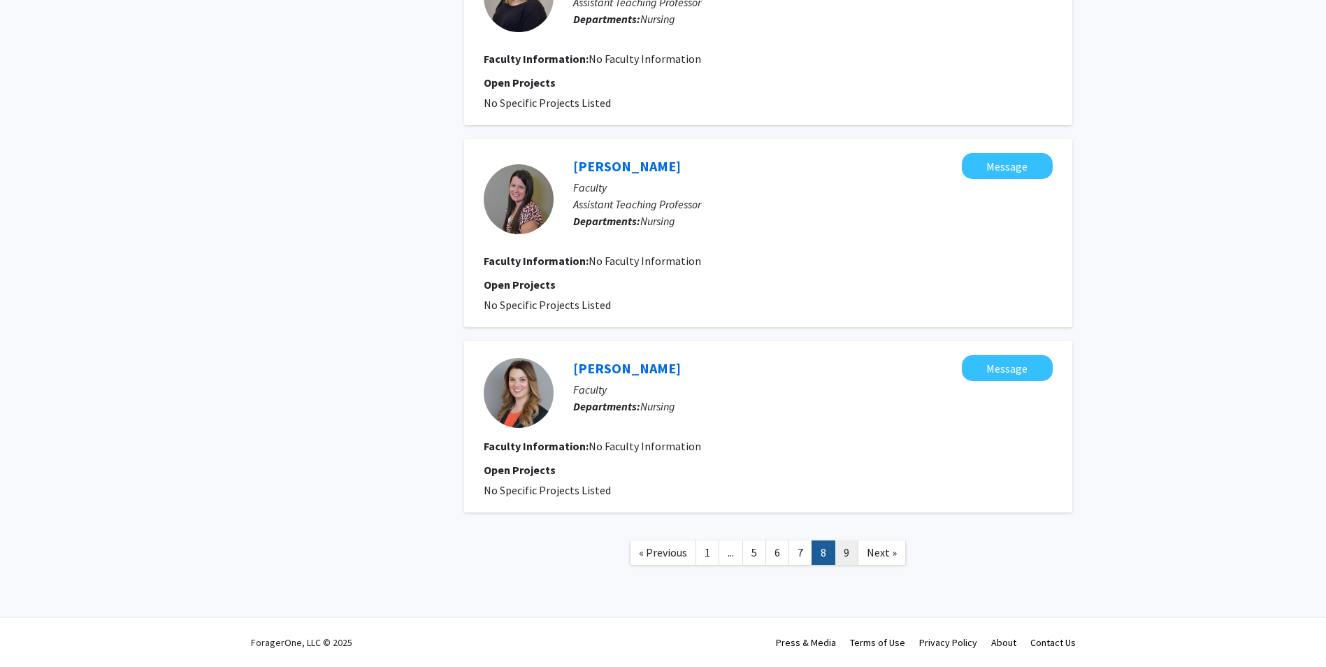
click at [846, 552] on link "9" at bounding box center [847, 552] width 24 height 24
